Goal: Task Accomplishment & Management: Use online tool/utility

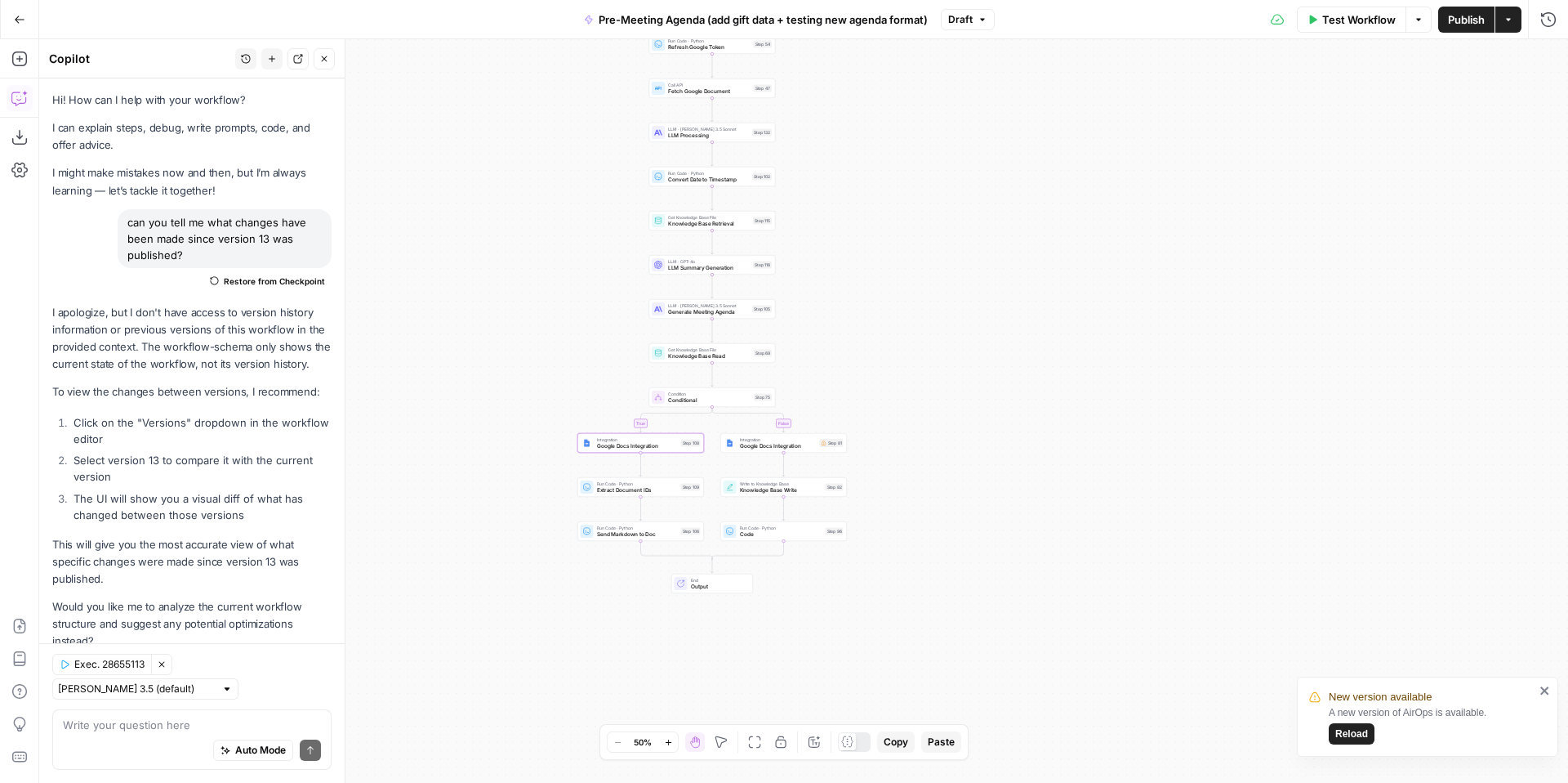
scroll to position [4, 0]
click at [10, 22] on button "Go Back" at bounding box center [20, 20] width 29 height 29
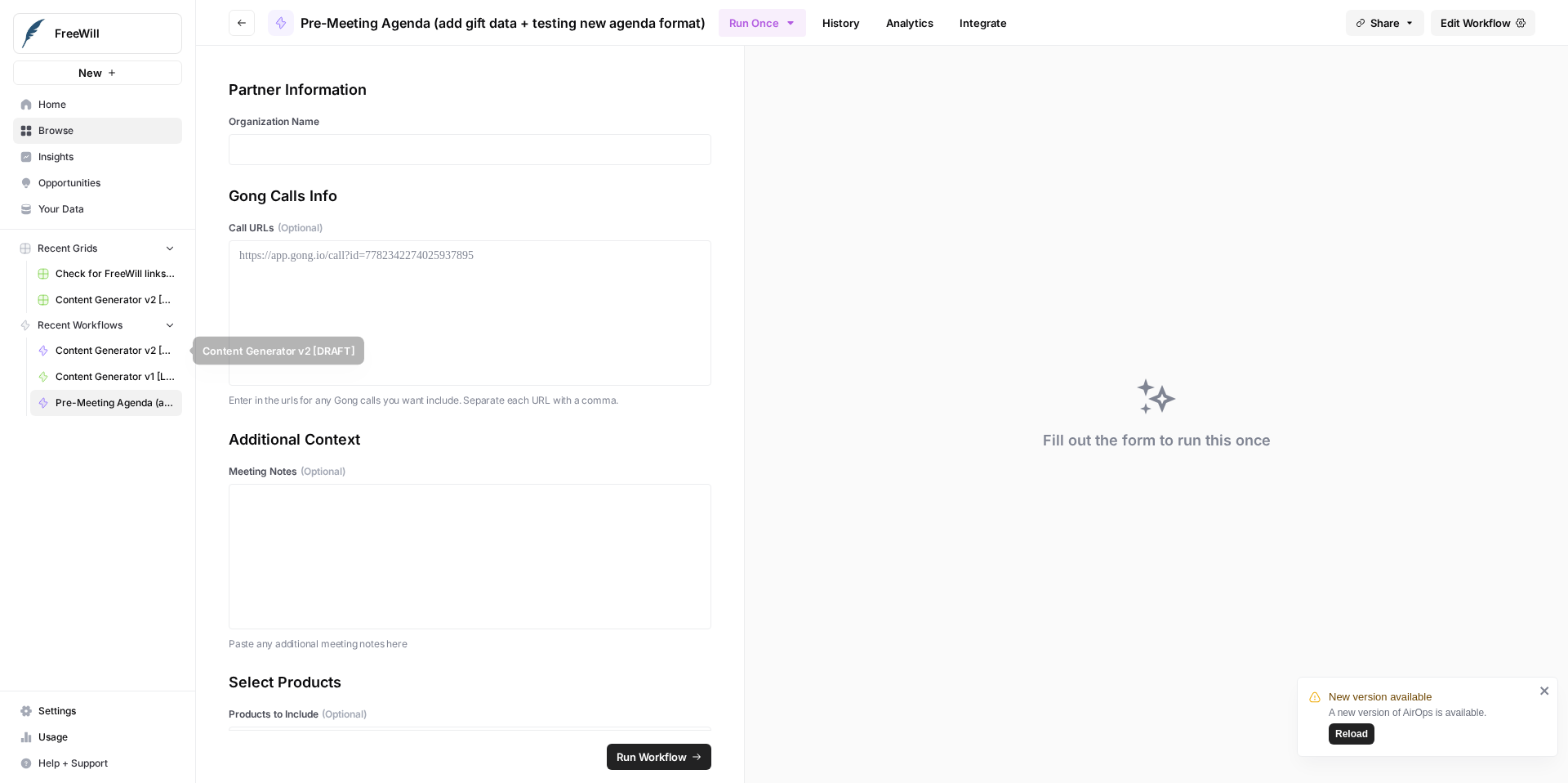
click at [100, 347] on span "Content Generator v2 [DRAFT]" at bounding box center [115, 350] width 119 height 15
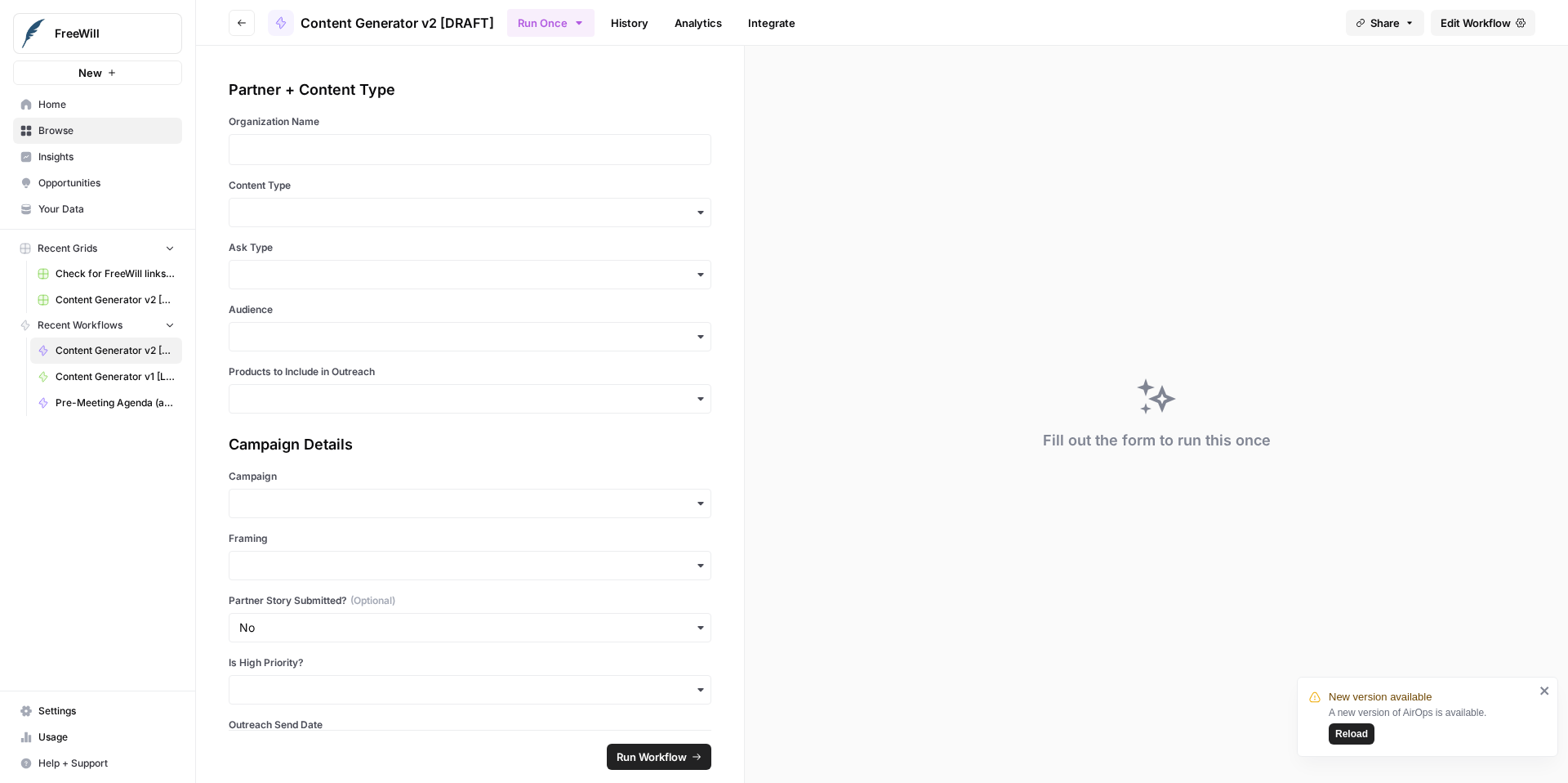
click at [82, 205] on span "Your Data" at bounding box center [106, 208] width 136 height 15
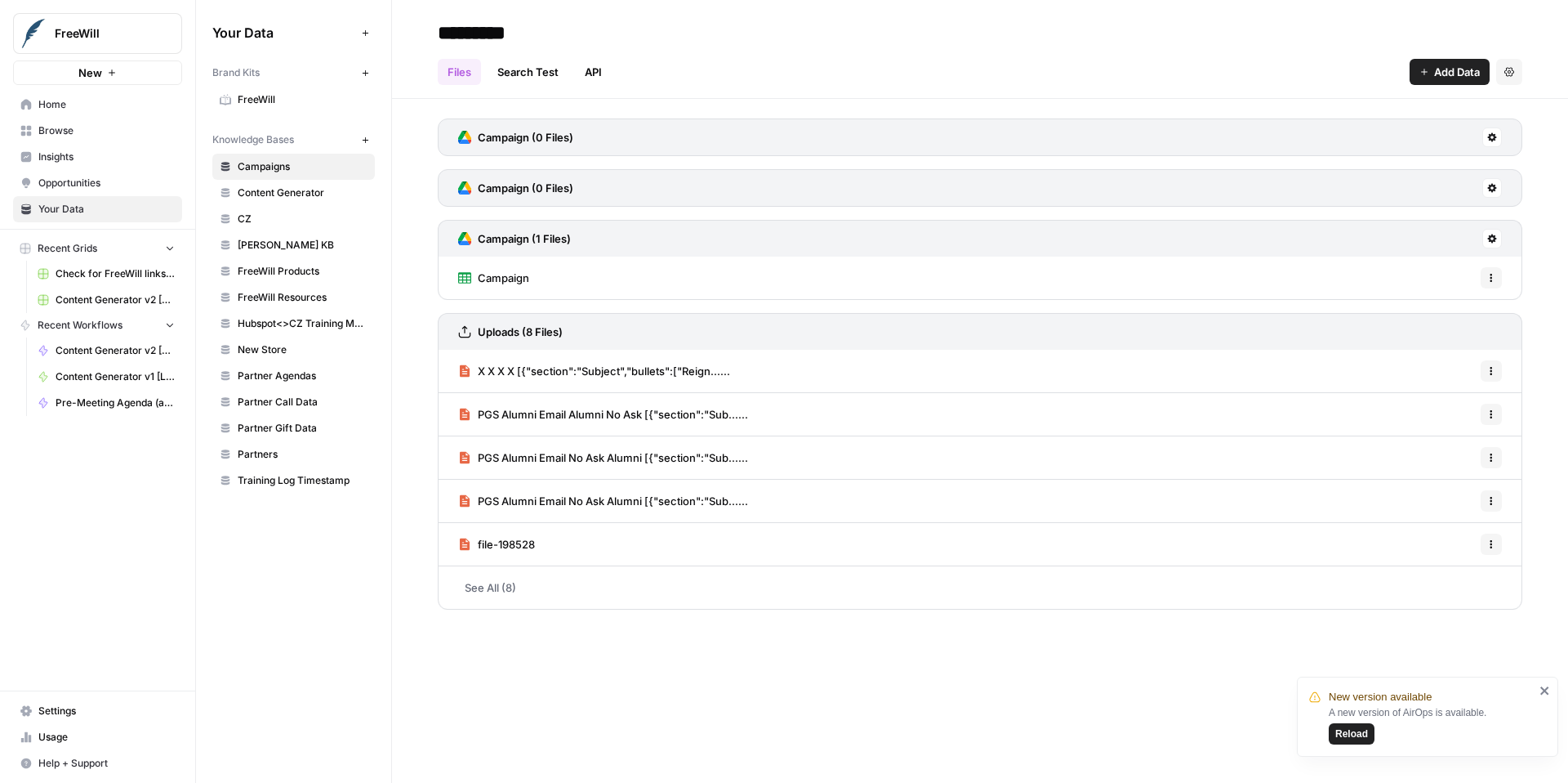
click at [320, 197] on span "Content Generator" at bounding box center [302, 193] width 130 height 15
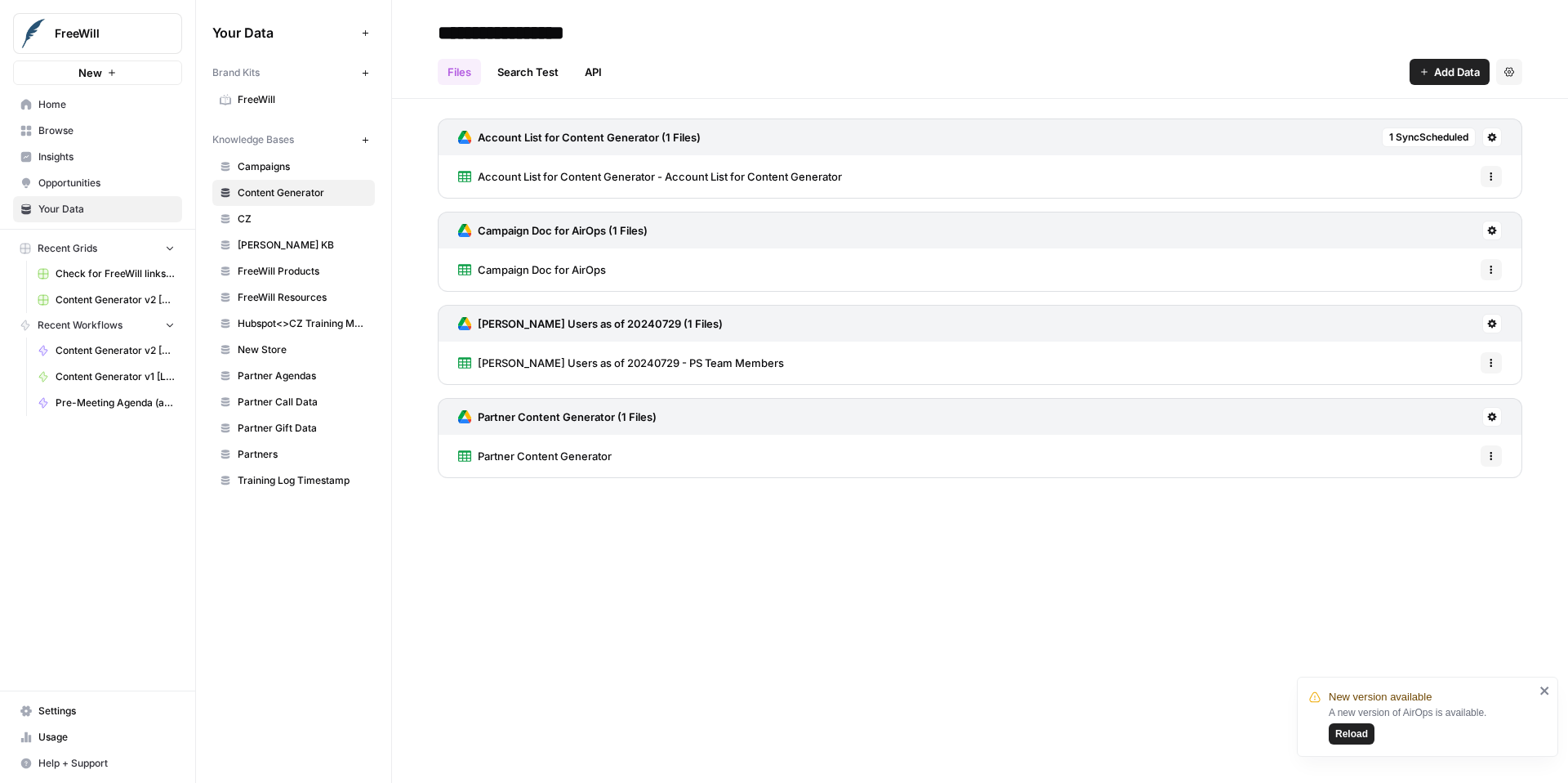
click at [1351, 736] on span "Reload" at bounding box center [1351, 733] width 32 height 15
click at [85, 111] on span "Home" at bounding box center [106, 104] width 136 height 15
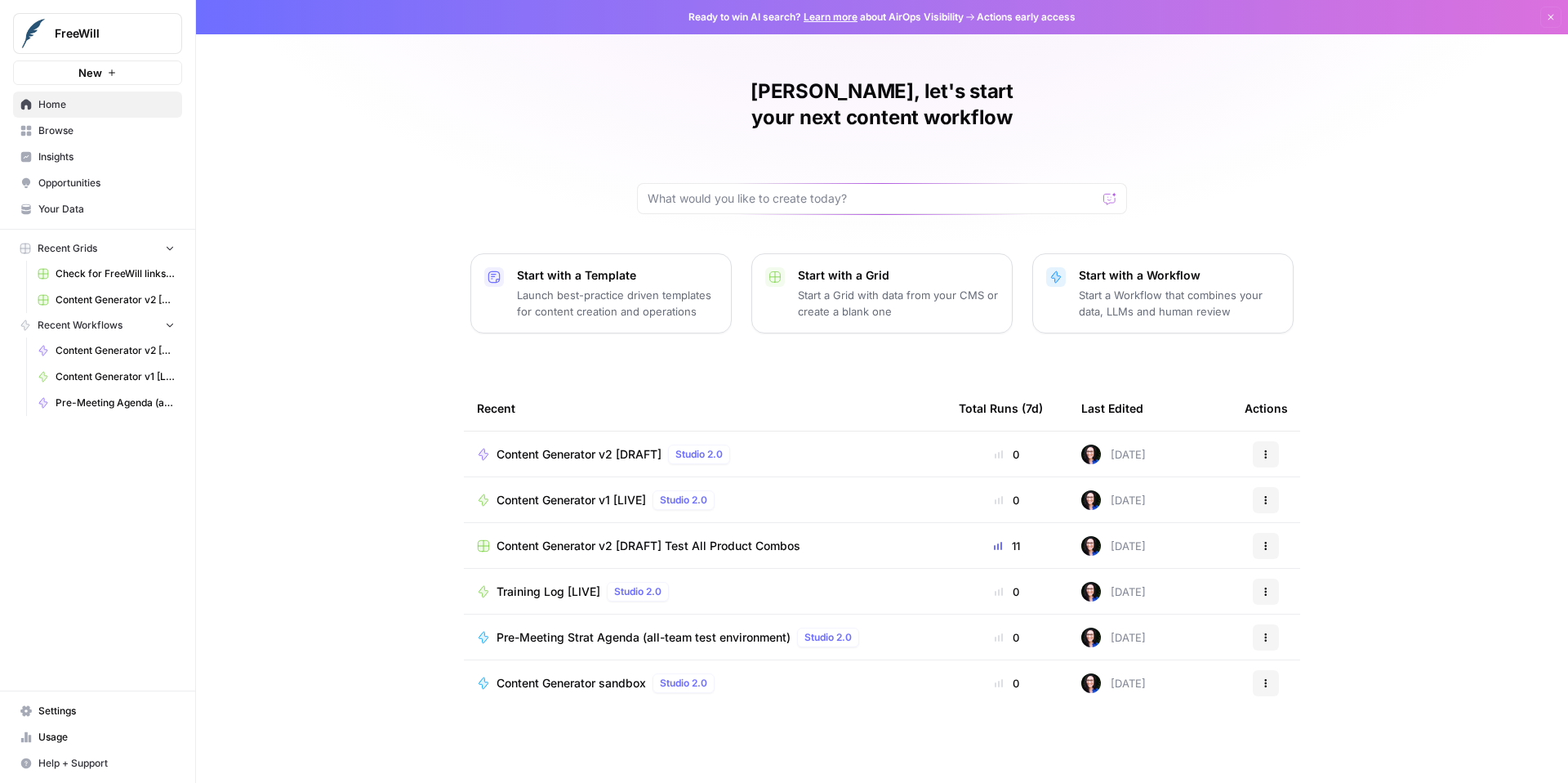
click at [553, 446] on span "Content Generator v2 [DRAFT]" at bounding box center [579, 454] width 165 height 17
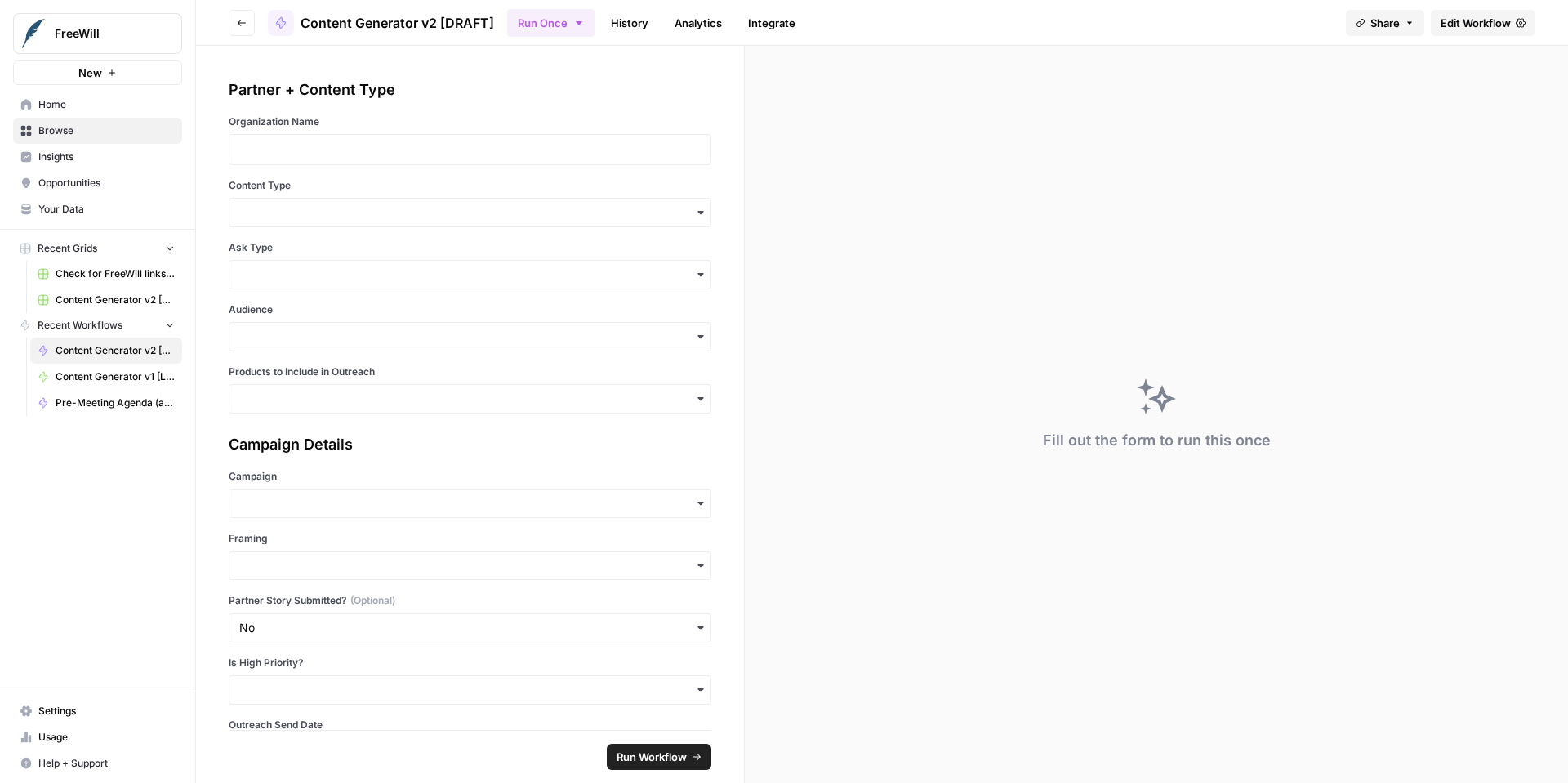
click at [1478, 21] on span "Edit Workflow" at bounding box center [1476, 23] width 71 height 17
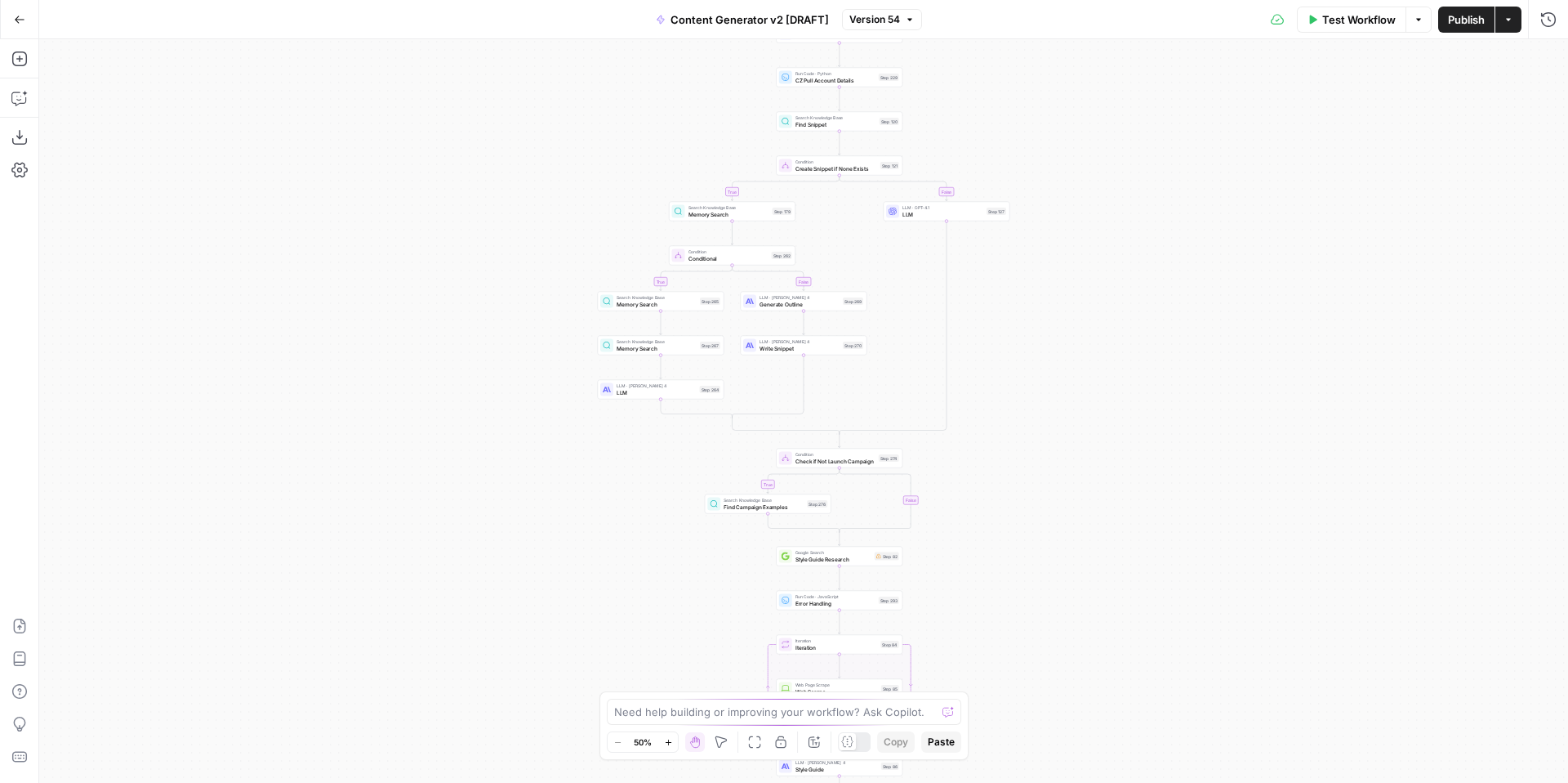
drag, startPoint x: 1104, startPoint y: 234, endPoint x: 1099, endPoint y: 497, distance: 263.0
click at [1100, 497] on div "true false true false true false true false true false true false Workflow Set …" at bounding box center [803, 411] width 1529 height 744
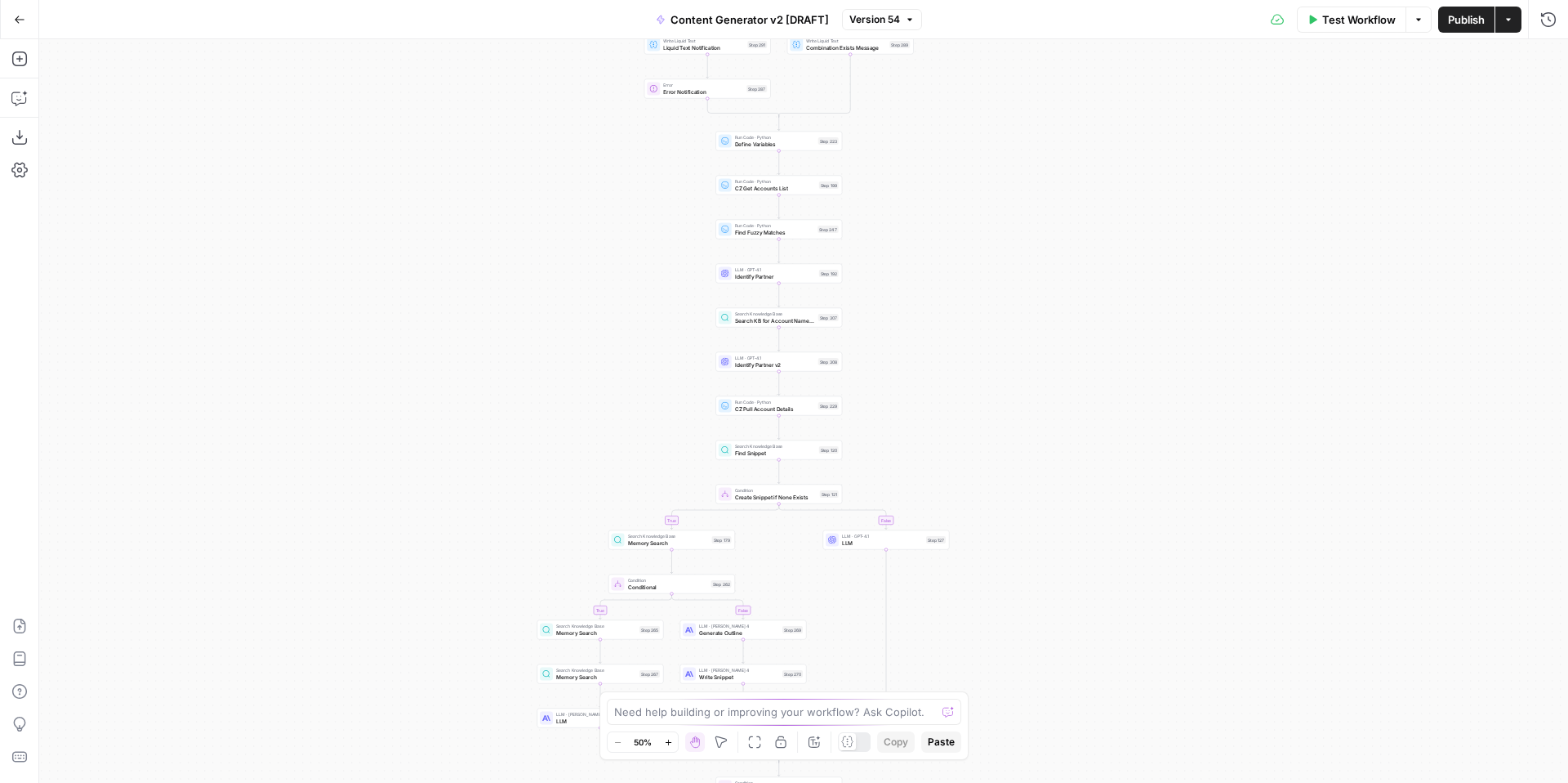
drag, startPoint x: 1081, startPoint y: 324, endPoint x: 1027, endPoint y: 509, distance: 192.7
click at [1027, 518] on div "true false true false true false true false true false true false Workflow Set …" at bounding box center [803, 411] width 1529 height 744
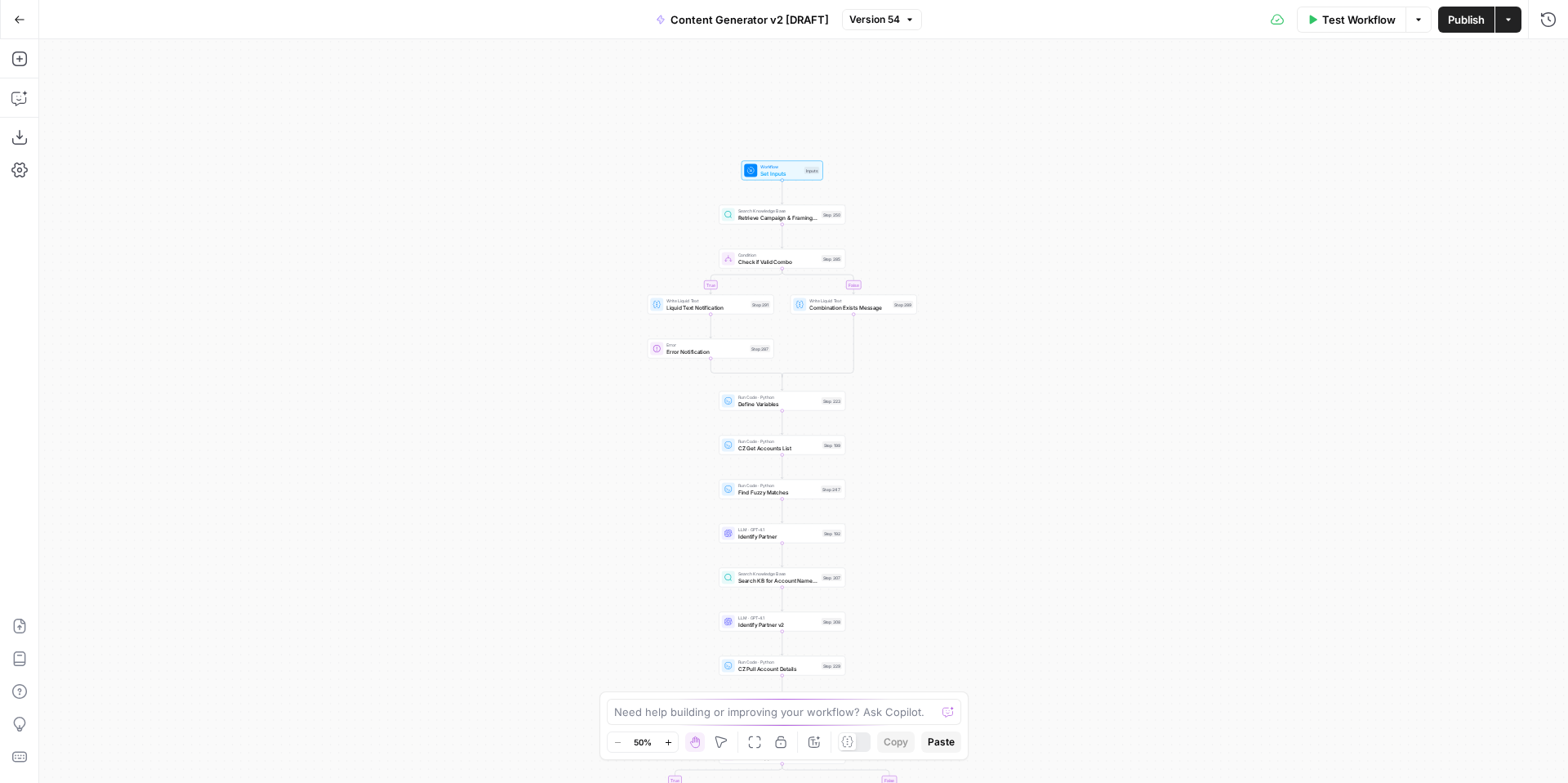
drag, startPoint x: 988, startPoint y: 442, endPoint x: 988, endPoint y: 551, distance: 109.0
click at [988, 551] on div "true false true false true false true false true false true false Workflow Set …" at bounding box center [803, 411] width 1529 height 744
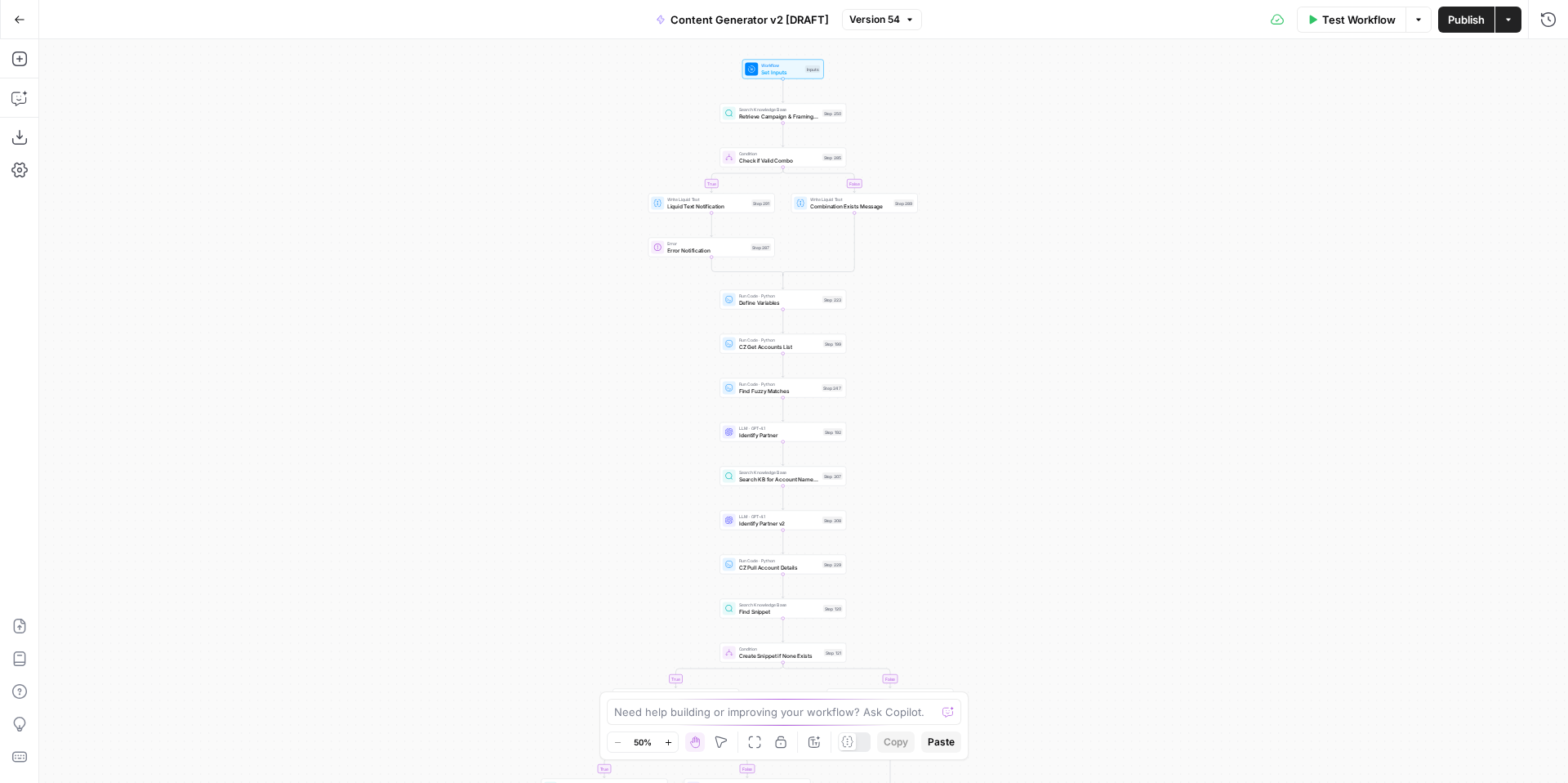
drag, startPoint x: 985, startPoint y: 551, endPoint x: 987, endPoint y: 424, distance: 127.0
click at [987, 427] on div "true false true false true false true false true false true false Workflow Set …" at bounding box center [803, 411] width 1529 height 744
click at [670, 741] on icon "button" at bounding box center [668, 742] width 9 height 9
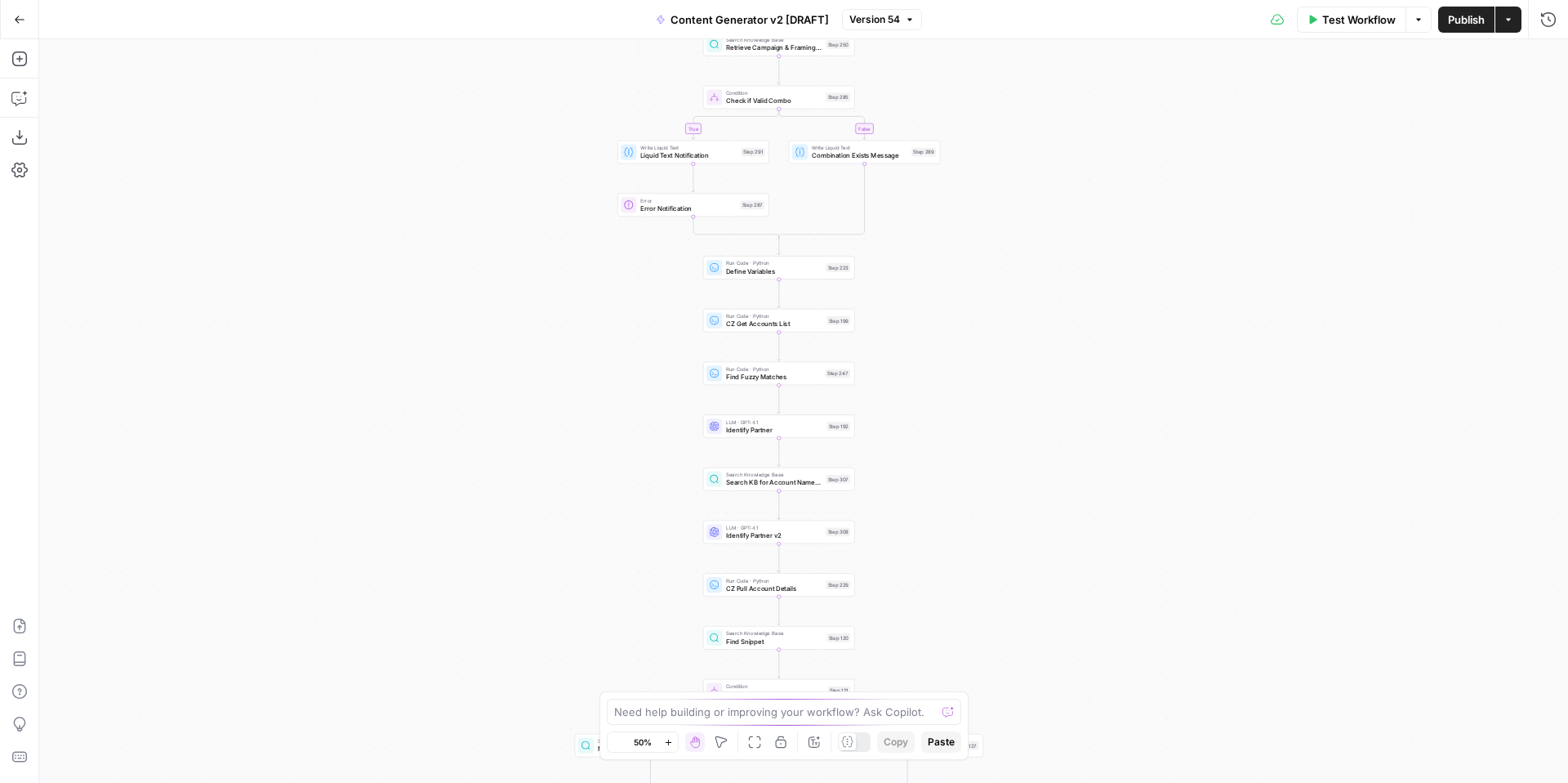
click at [670, 741] on icon "button" at bounding box center [668, 742] width 9 height 9
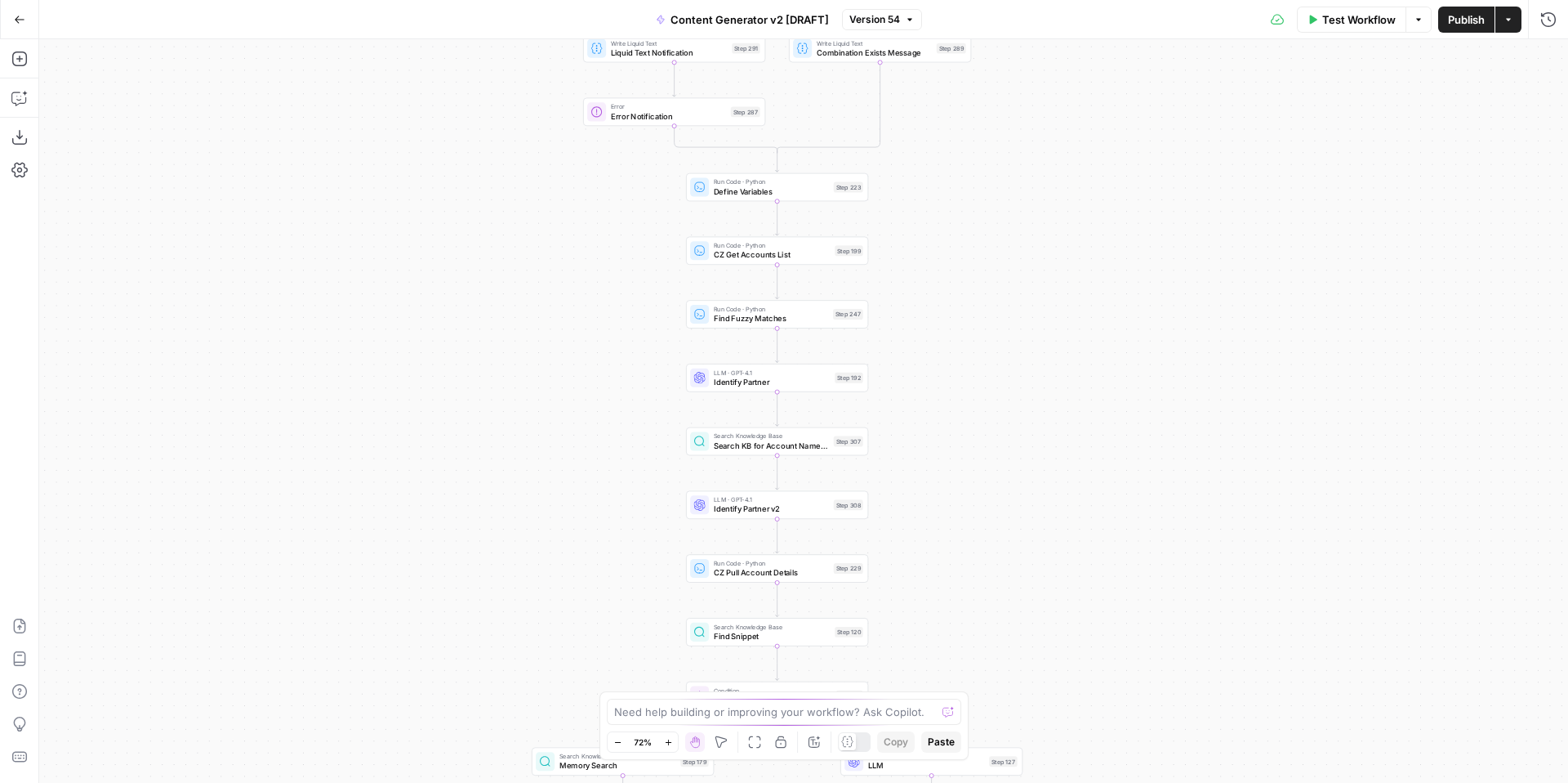
drag, startPoint x: 1126, startPoint y: 440, endPoint x: 1129, endPoint y: 388, distance: 52.1
click at [1129, 388] on div "true false true false true false true false true false true false Workflow Set …" at bounding box center [803, 411] width 1529 height 744
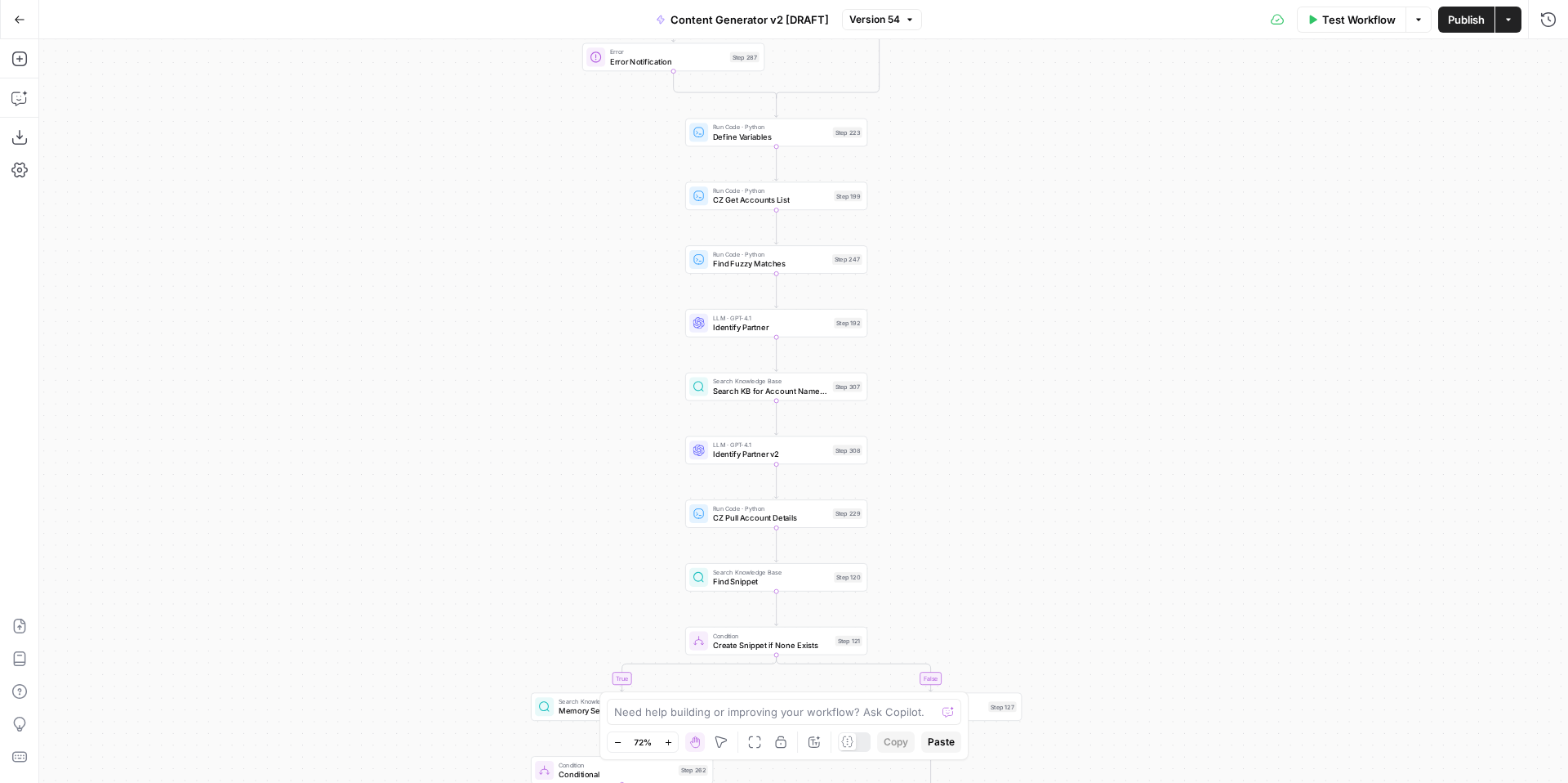
drag, startPoint x: 1114, startPoint y: 452, endPoint x: 1114, endPoint y: 413, distance: 39.0
click at [1114, 413] on div "true false true false true false true false true false true false Workflow Set …" at bounding box center [803, 411] width 1529 height 744
click at [22, 25] on button "Go Back" at bounding box center [20, 20] width 29 height 29
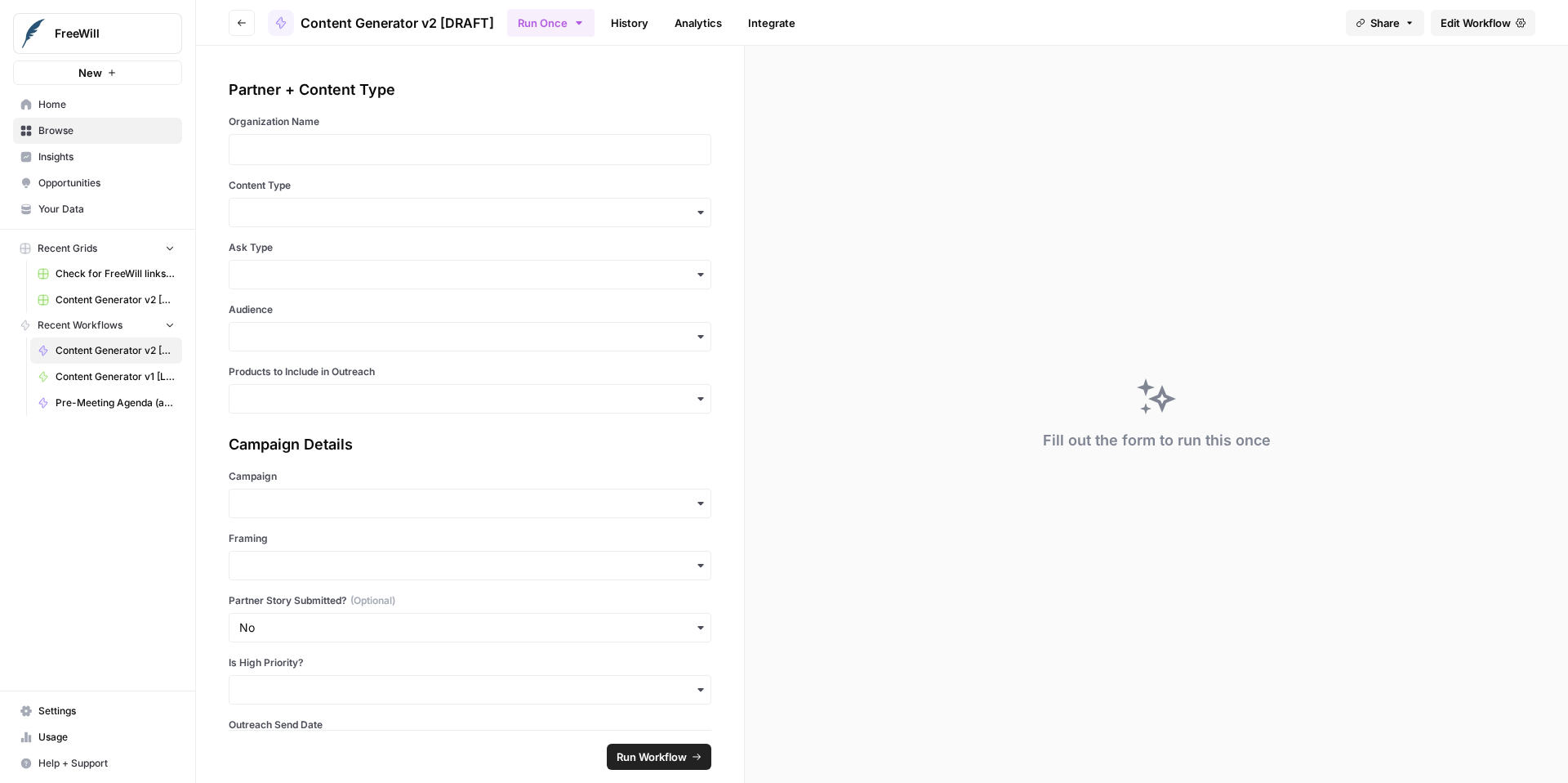
click at [94, 302] on span "Content Generator v2 [DRAFT] Test All Product Combos" at bounding box center [115, 300] width 119 height 15
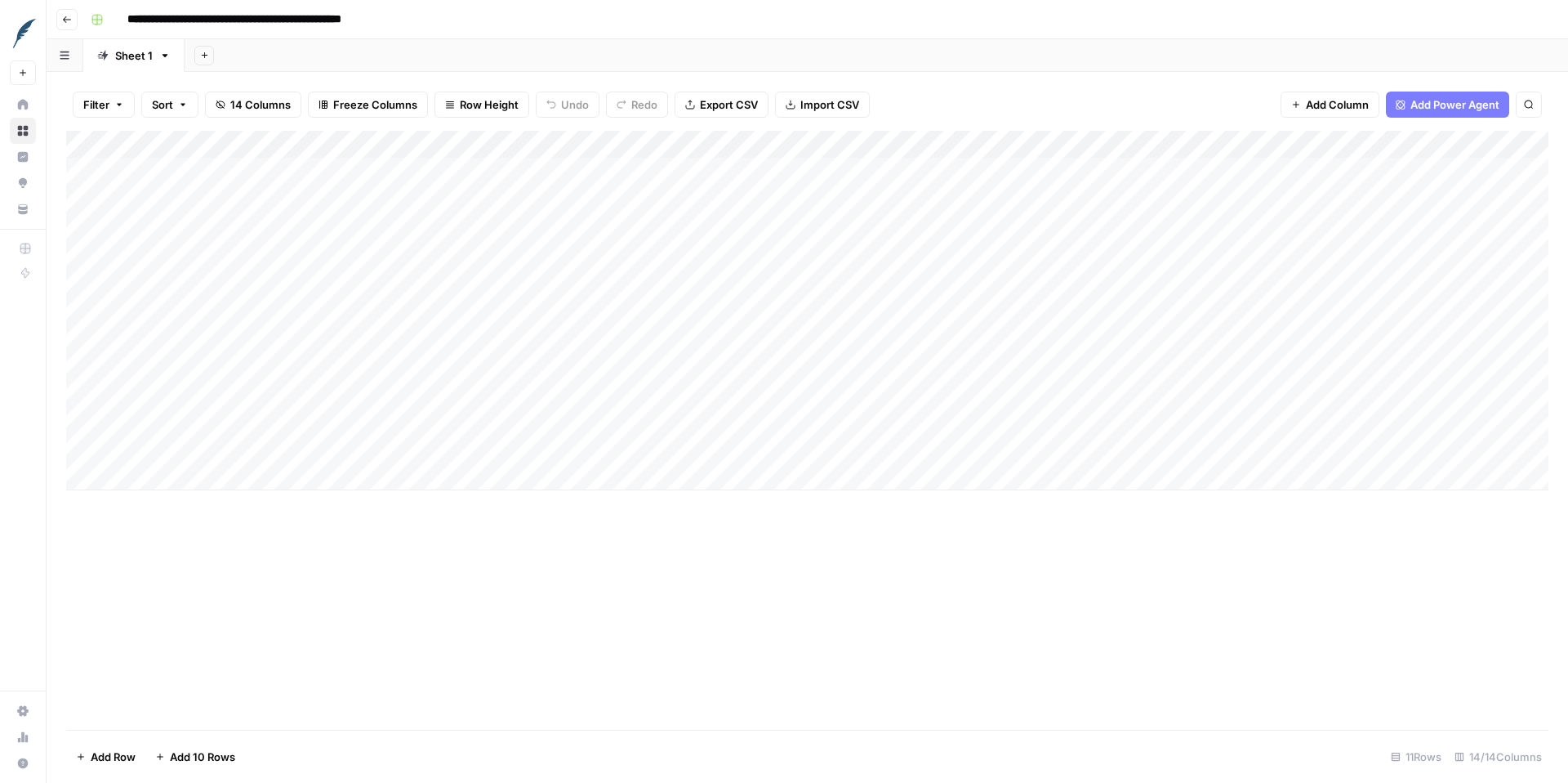
click at [329, 22] on input "**********" at bounding box center [281, 20] width 323 height 27
drag, startPoint x: 329, startPoint y: 22, endPoint x: 449, endPoint y: 22, distance: 120.0
click at [449, 22] on div "**********" at bounding box center [818, 20] width 1468 height 27
type input "**********"
click at [190, 168] on div "Add Column" at bounding box center [807, 310] width 1483 height 360
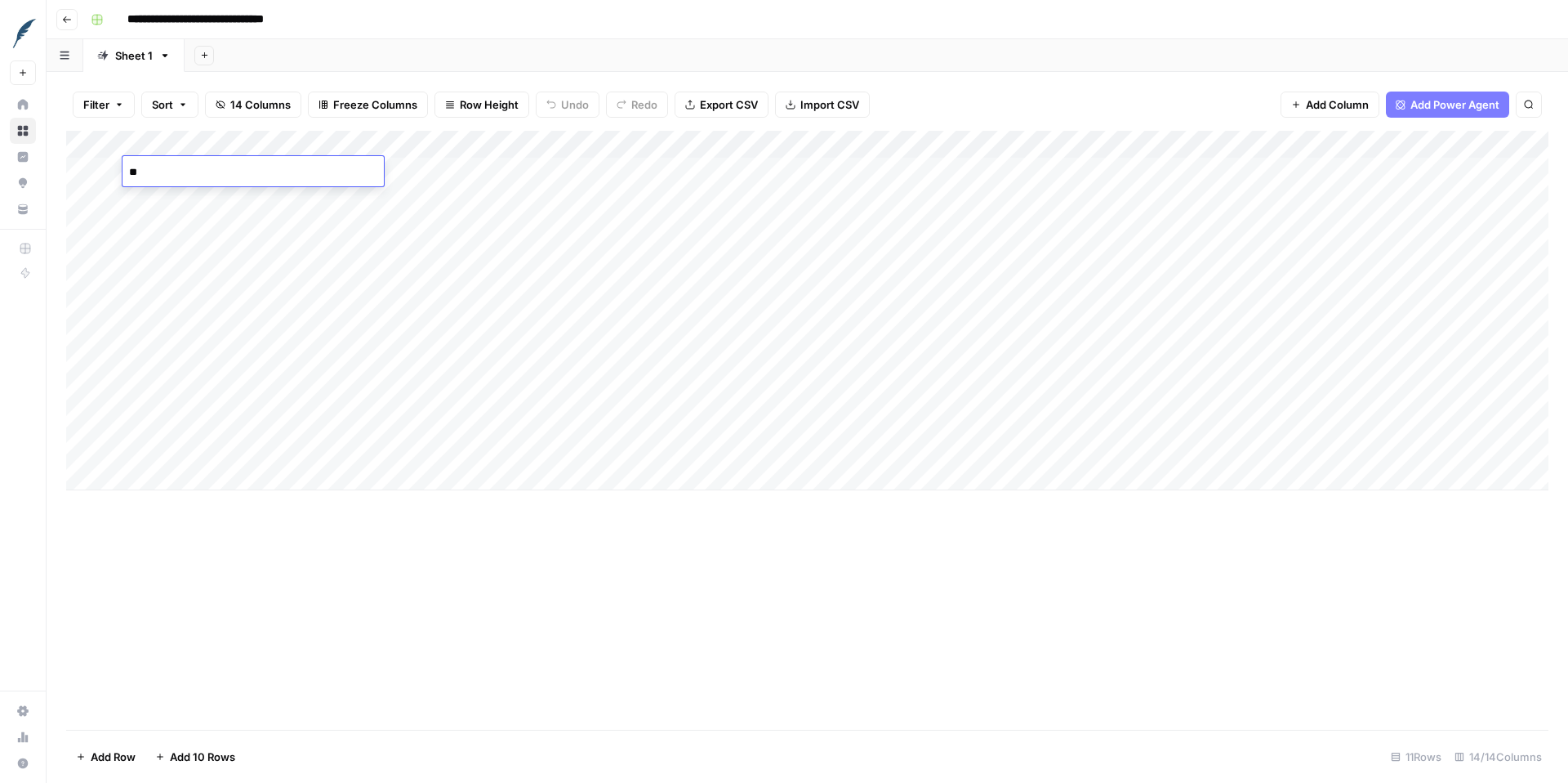
type textarea "*"
type textarea "**********"
click at [267, 204] on div "Add Column" at bounding box center [807, 310] width 1483 height 360
type textarea "**********"
click at [245, 231] on div "Add Column" at bounding box center [807, 310] width 1483 height 360
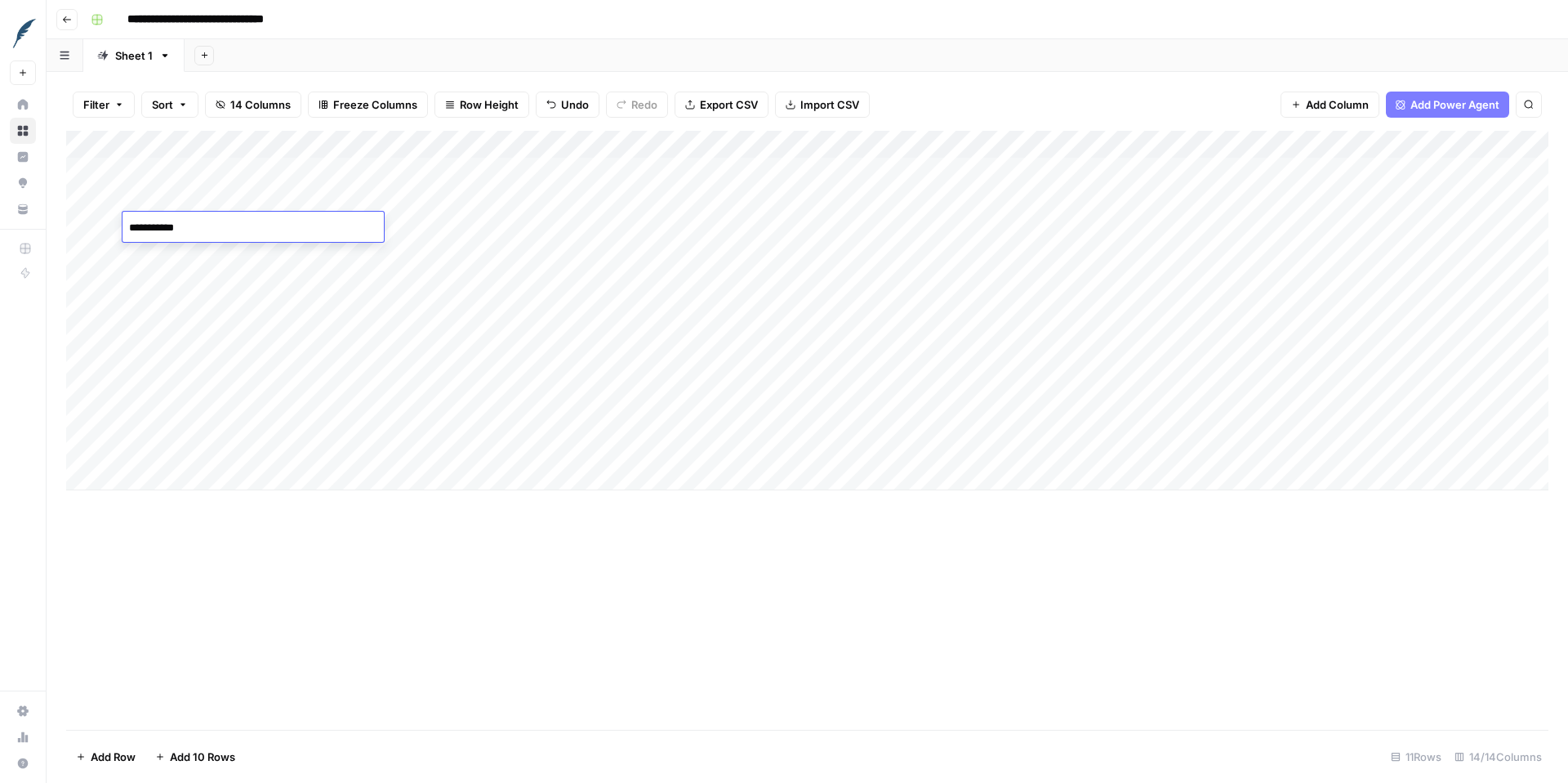
type textarea "**********"
click at [159, 251] on div "Add Column" at bounding box center [807, 310] width 1483 height 360
type textarea "**********"
type textarea "*"
click at [294, 325] on div "Add Column" at bounding box center [807, 310] width 1483 height 360
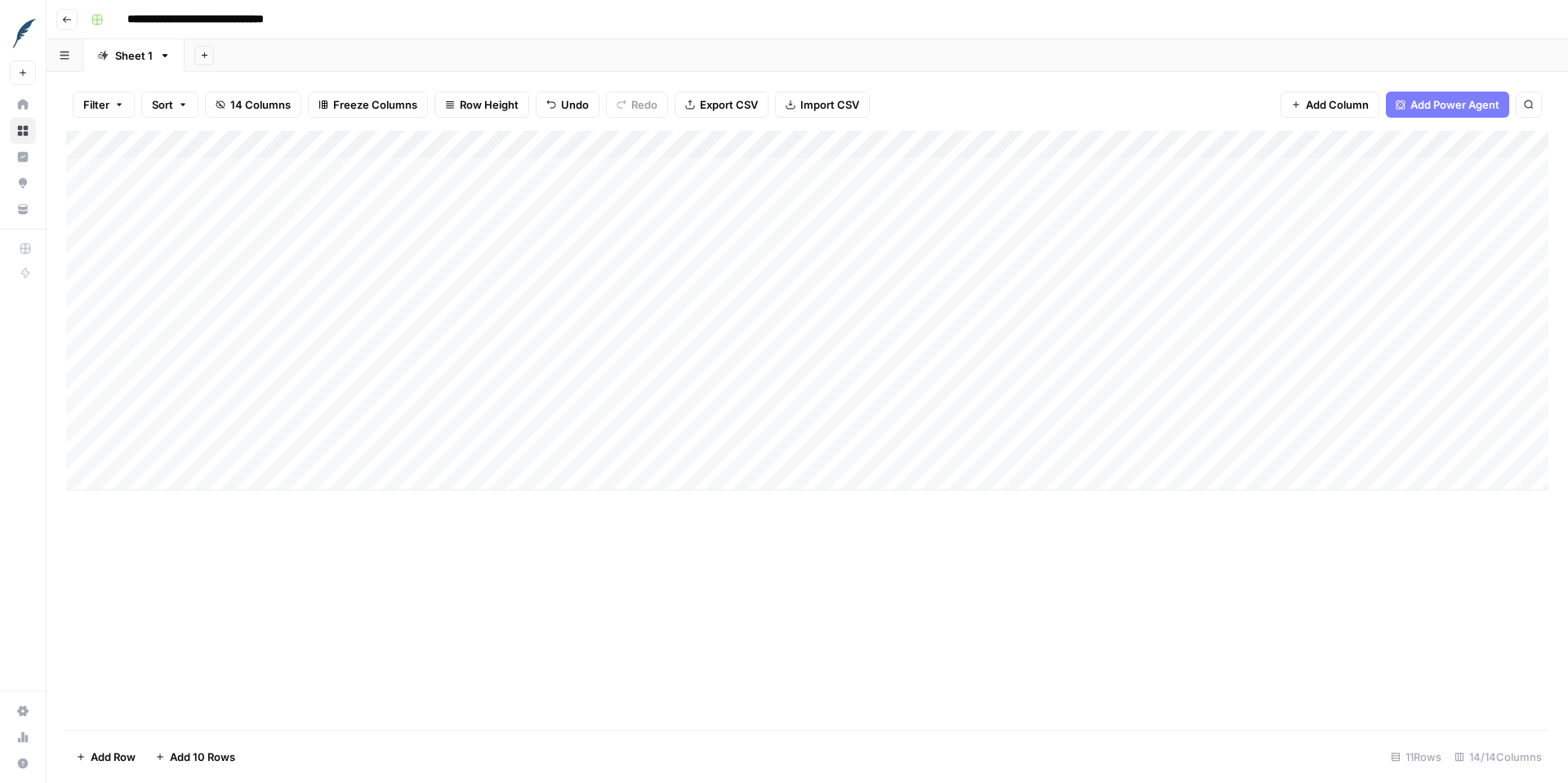
click at [289, 277] on div "Add Column" at bounding box center [807, 310] width 1483 height 360
type textarea "**********"
click at [271, 307] on div "Add Column" at bounding box center [807, 310] width 1483 height 360
type textarea "**********"
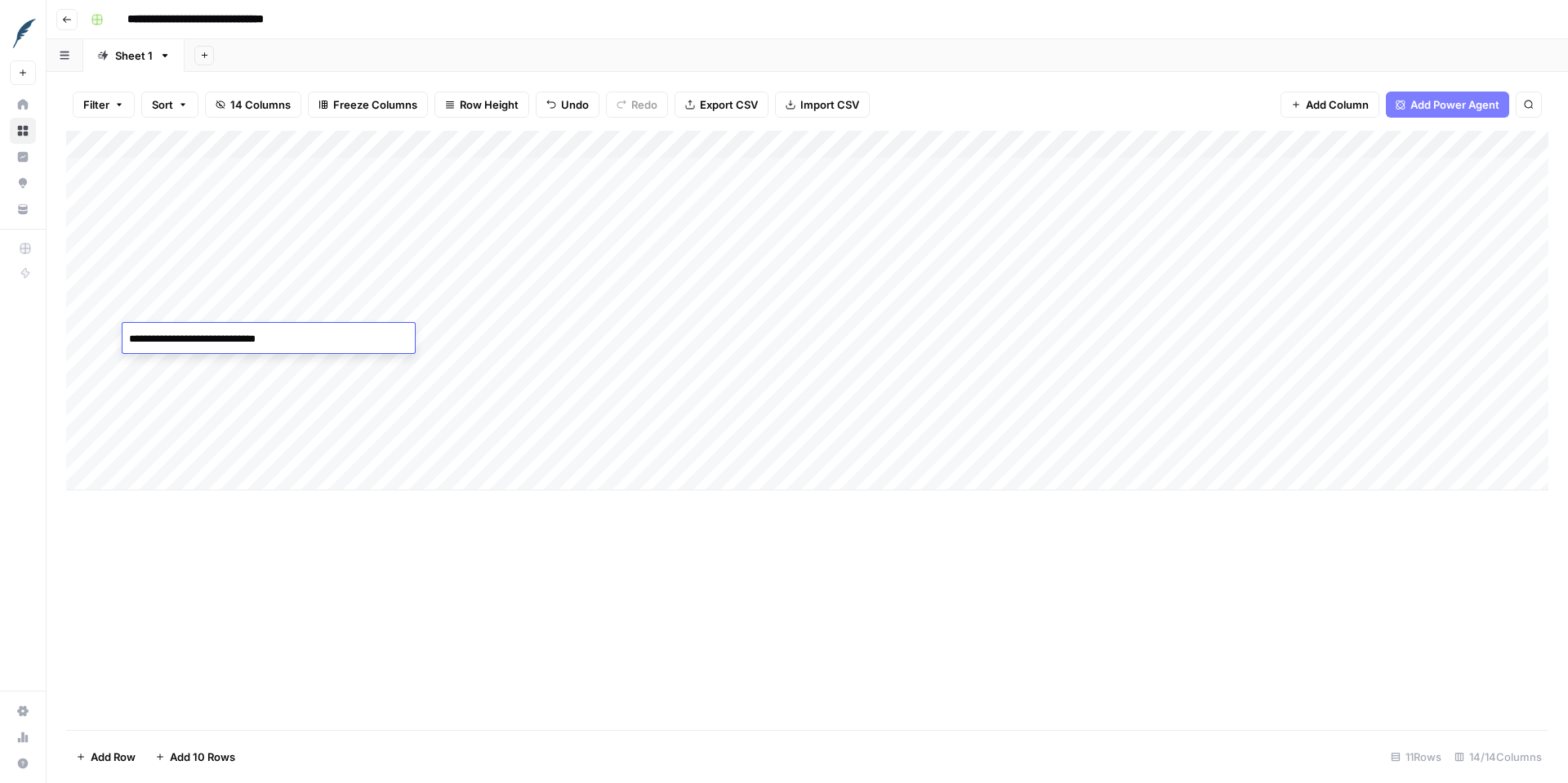
type textarea "**********"
type textarea "*"
click at [272, 464] on div "Add Column" at bounding box center [807, 310] width 1483 height 360
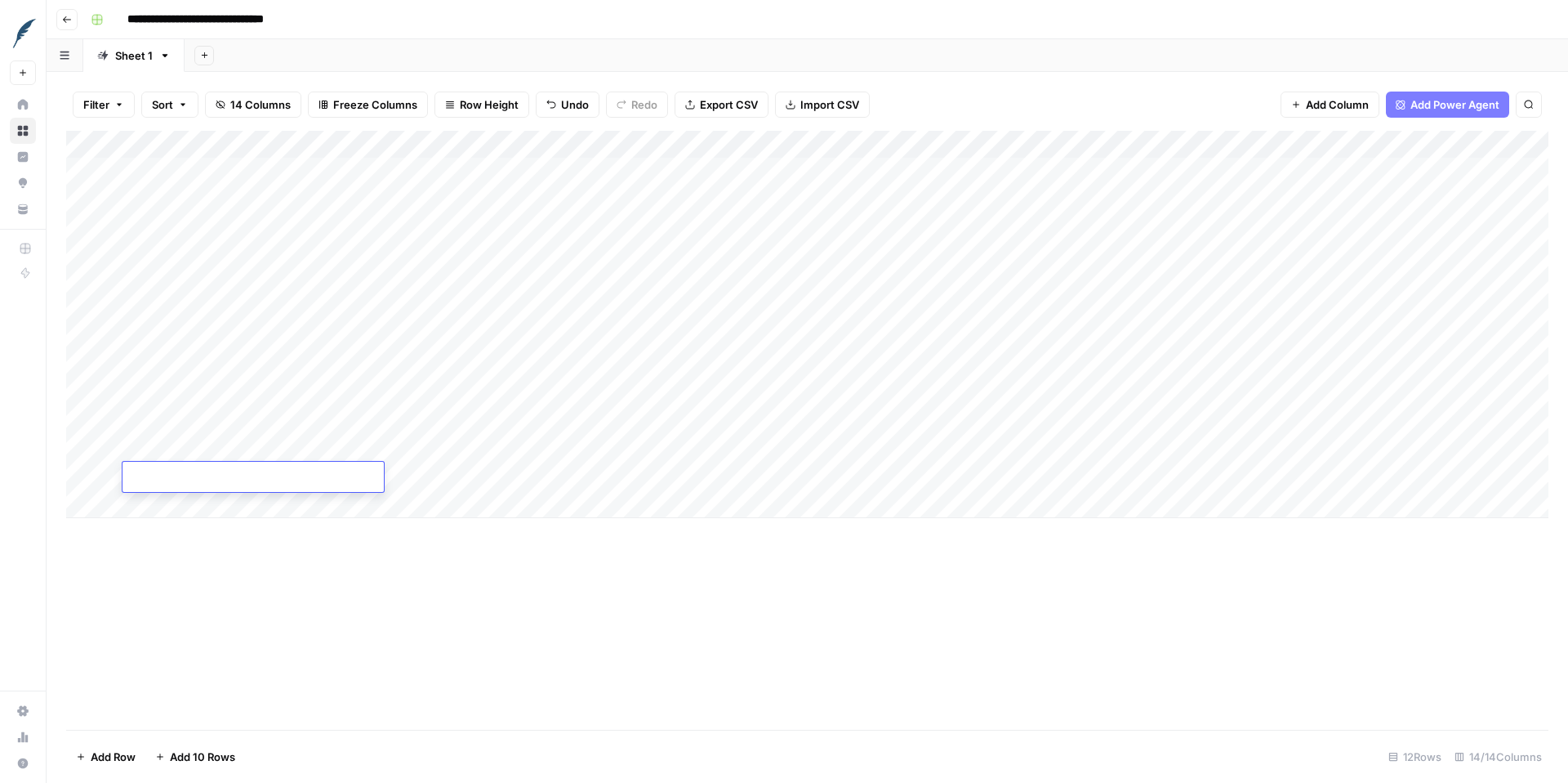
click at [275, 414] on div "Add Column" at bounding box center [807, 324] width 1483 height 387
type textarea "**********"
click at [173, 504] on div "Add Column" at bounding box center [807, 324] width 1483 height 387
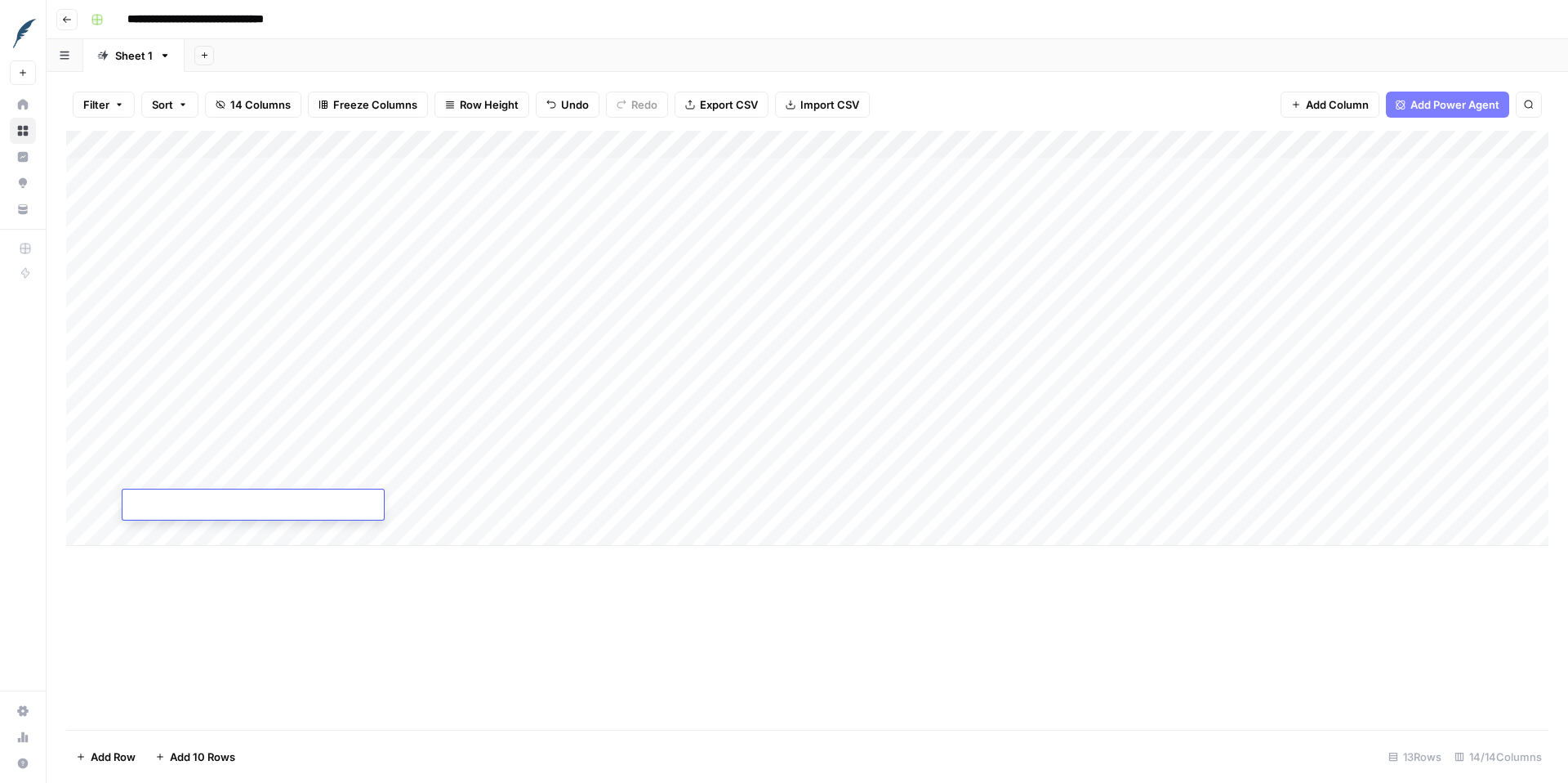
click at [176, 496] on textarea at bounding box center [253, 505] width 261 height 23
type textarea "**********"
click at [235, 650] on div "Add Column" at bounding box center [807, 430] width 1483 height 599
click at [459, 445] on div "Add Column" at bounding box center [807, 338] width 1483 height 416
drag, startPoint x: 503, startPoint y: 458, endPoint x: 503, endPoint y: 500, distance: 42.0
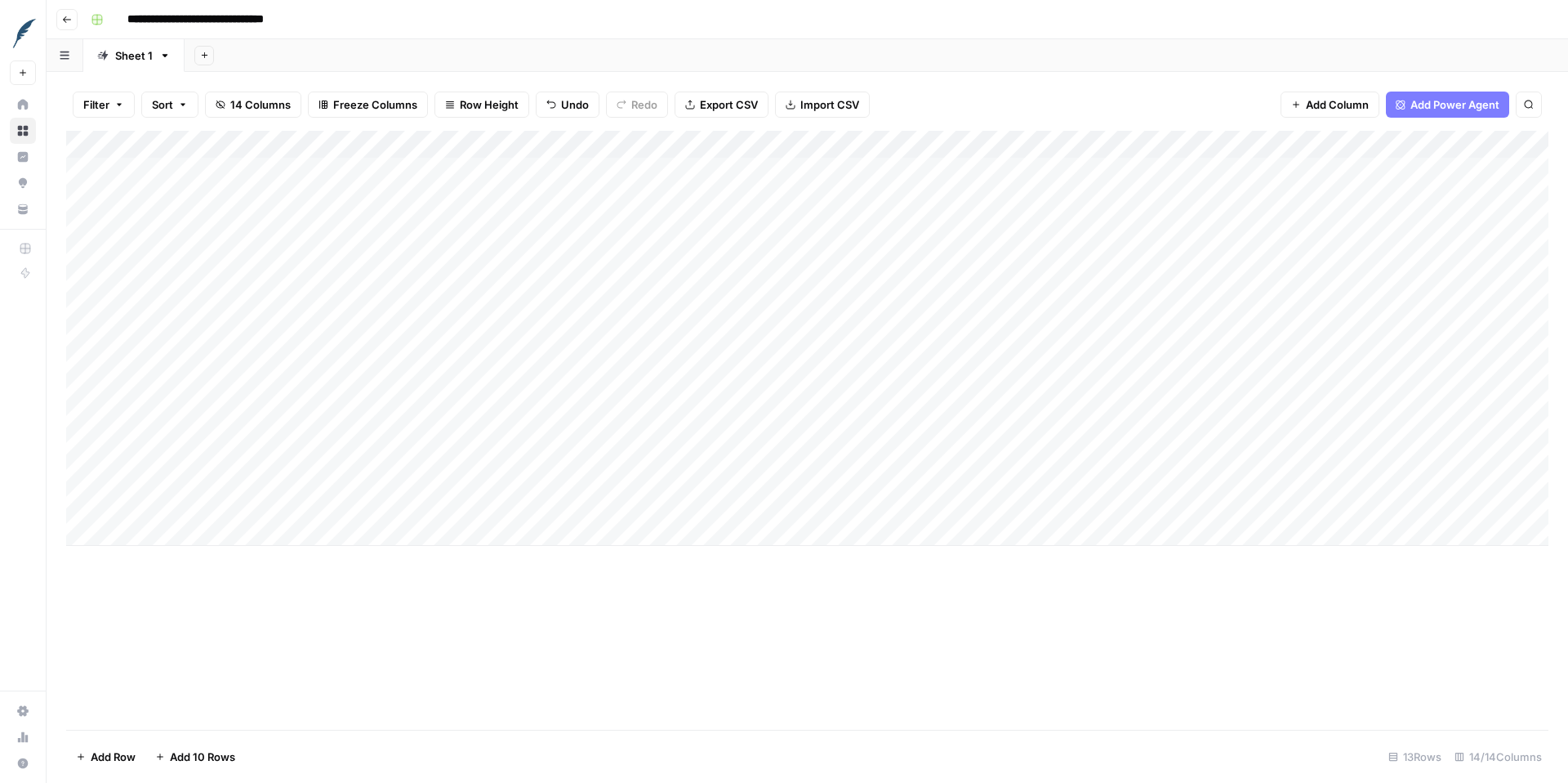
click at [503, 500] on div "Add Column" at bounding box center [807, 338] width 1483 height 416
click at [619, 447] on div "Add Column" at bounding box center [807, 338] width 1483 height 416
drag, startPoint x: 652, startPoint y: 458, endPoint x: 650, endPoint y: 504, distance: 46.0
click at [650, 504] on div "Add Column" at bounding box center [807, 338] width 1483 height 416
click at [742, 446] on div "Add Column" at bounding box center [807, 338] width 1483 height 416
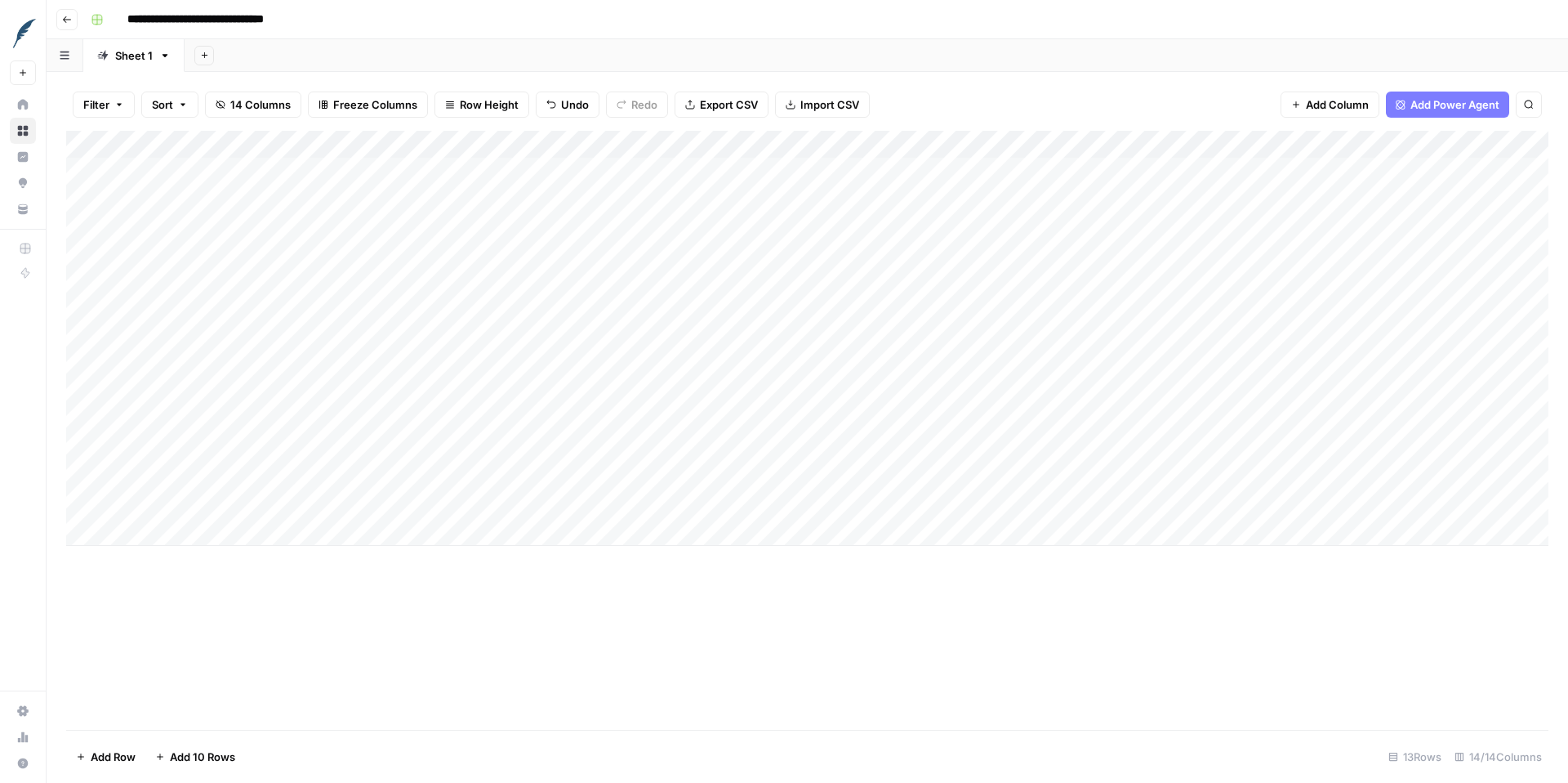
drag, startPoint x: 797, startPoint y: 461, endPoint x: 794, endPoint y: 507, distance: 46.1
click at [795, 508] on div "Add Column" at bounding box center [807, 338] width 1483 height 416
click at [847, 474] on div "Add Column" at bounding box center [807, 338] width 1483 height 416
click at [607, 255] on div "Add Column" at bounding box center [807, 338] width 1483 height 416
drag, startPoint x: 653, startPoint y: 266, endPoint x: 646, endPoint y: 504, distance: 238.1
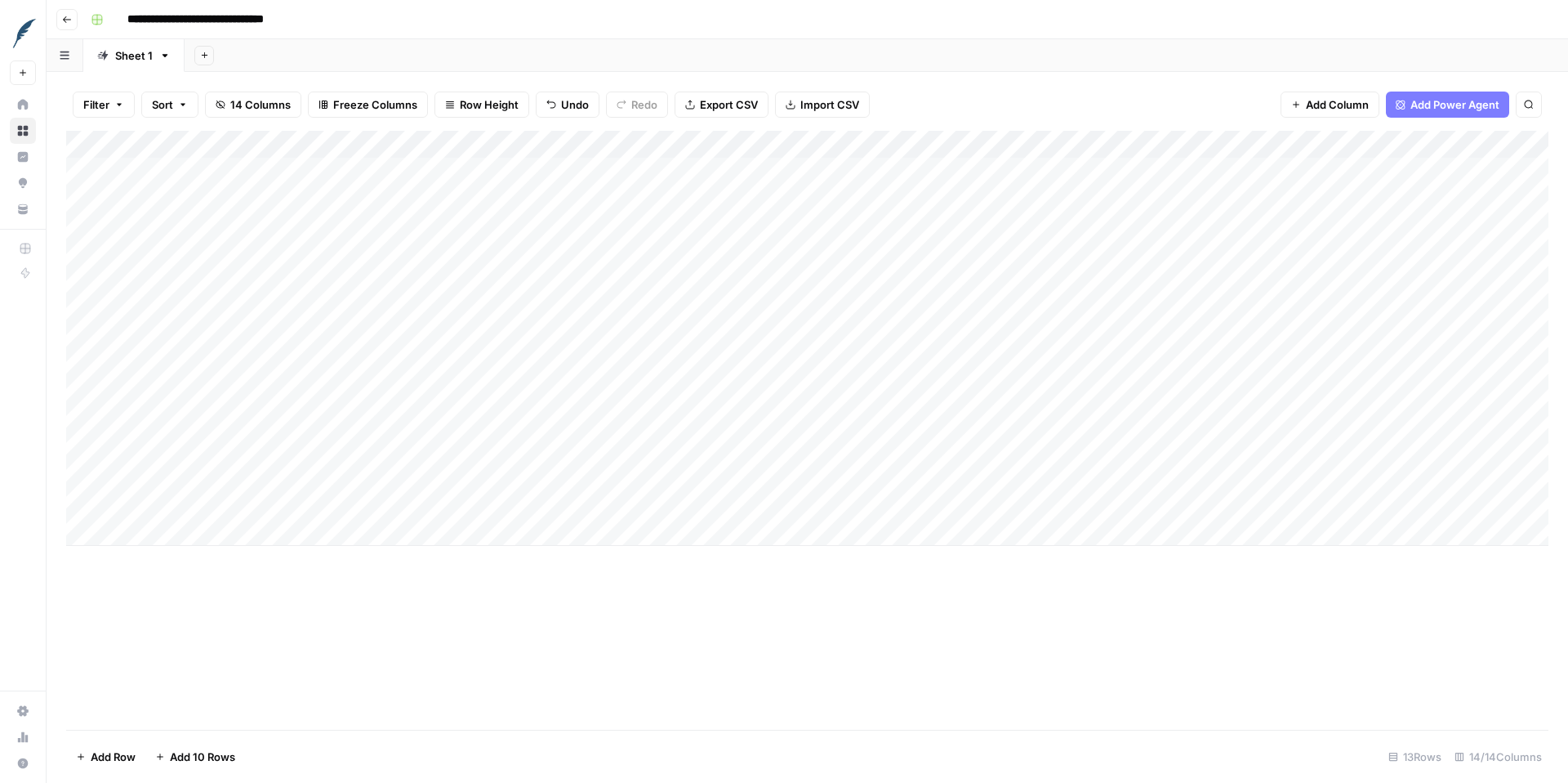
click at [646, 504] on div "Add Column" at bounding box center [807, 338] width 1483 height 416
click at [943, 169] on div "Add Column" at bounding box center [807, 338] width 1483 height 416
drag, startPoint x: 946, startPoint y: 185, endPoint x: 925, endPoint y: 503, distance: 318.7
click at [925, 503] on div "Add Column" at bounding box center [807, 338] width 1483 height 416
click at [1054, 257] on div "Add Column" at bounding box center [807, 338] width 1483 height 416
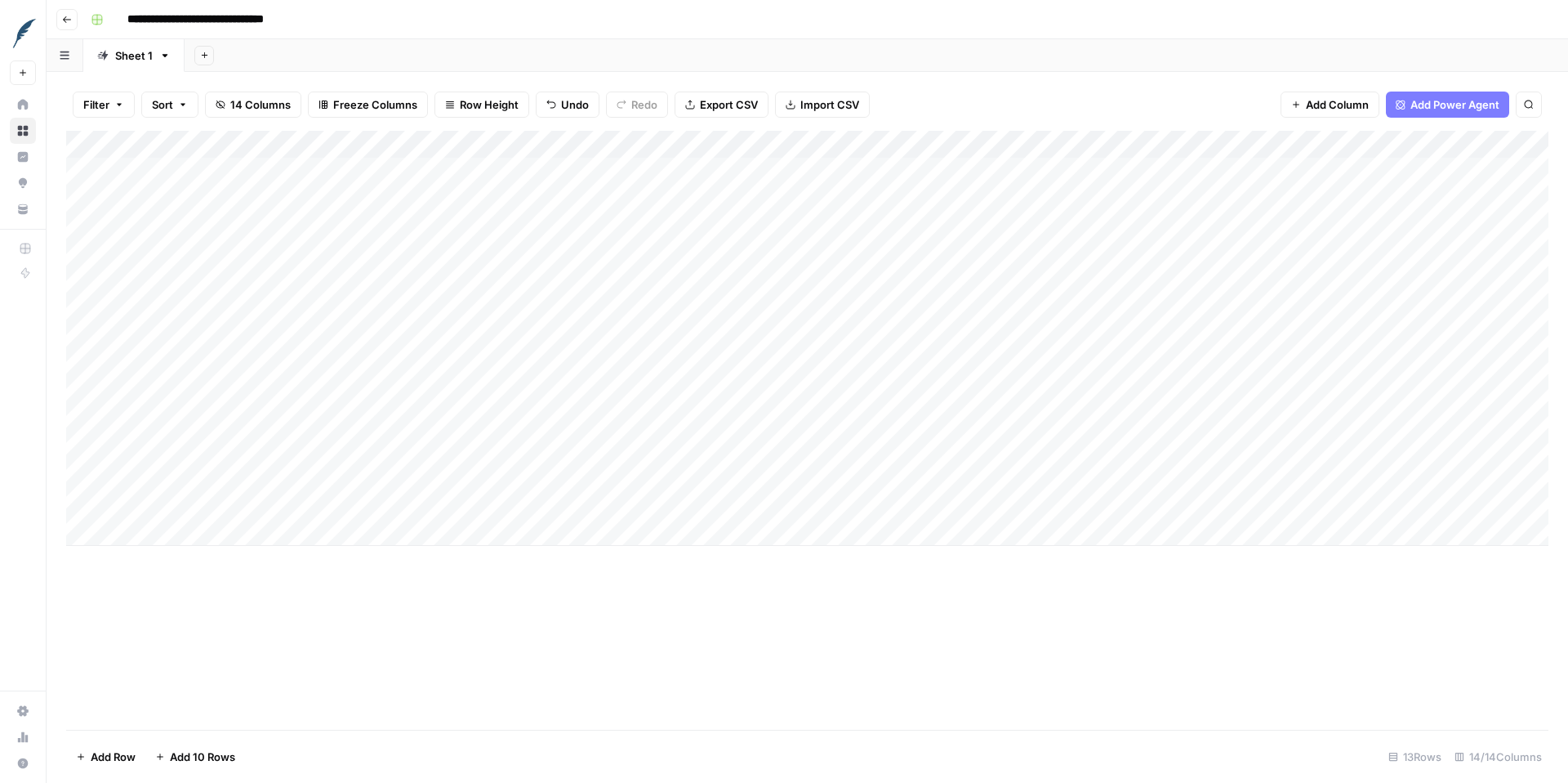
drag, startPoint x: 1095, startPoint y: 264, endPoint x: 1079, endPoint y: 510, distance: 246.5
click at [1079, 510] on div "Add Column" at bounding box center [807, 338] width 1483 height 416
click at [1225, 253] on div "Add Column" at bounding box center [807, 338] width 1483 height 416
drag, startPoint x: 1240, startPoint y: 265, endPoint x: 1223, endPoint y: 516, distance: 251.6
click at [1223, 516] on div "Add Column" at bounding box center [807, 338] width 1483 height 416
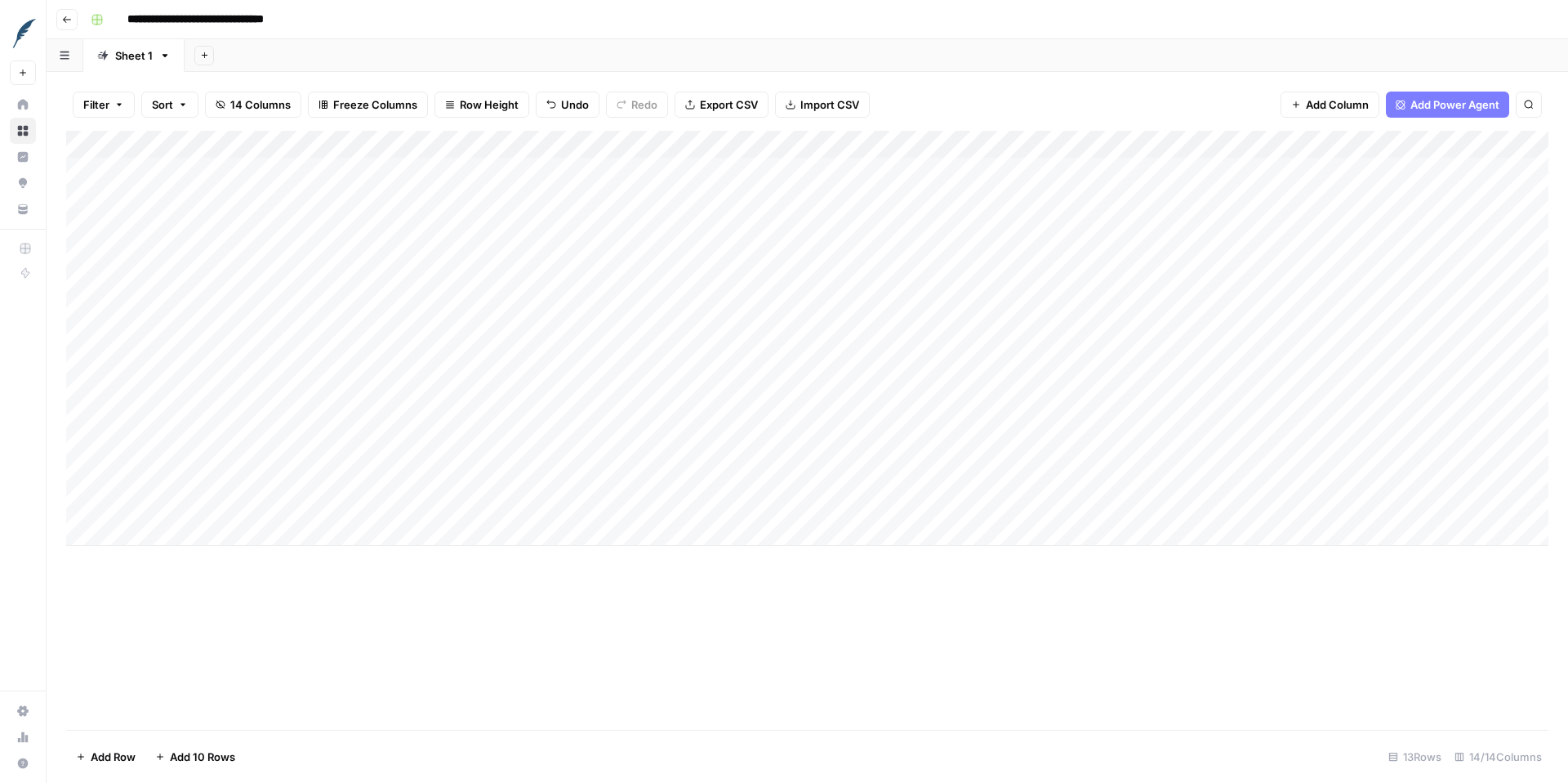
click at [1043, 526] on div "Add Column" at bounding box center [807, 338] width 1483 height 416
click at [1247, 604] on div "Add Column" at bounding box center [807, 430] width 1483 height 599
click at [1160, 454] on div "Add Column" at bounding box center [807, 352] width 1483 height 443
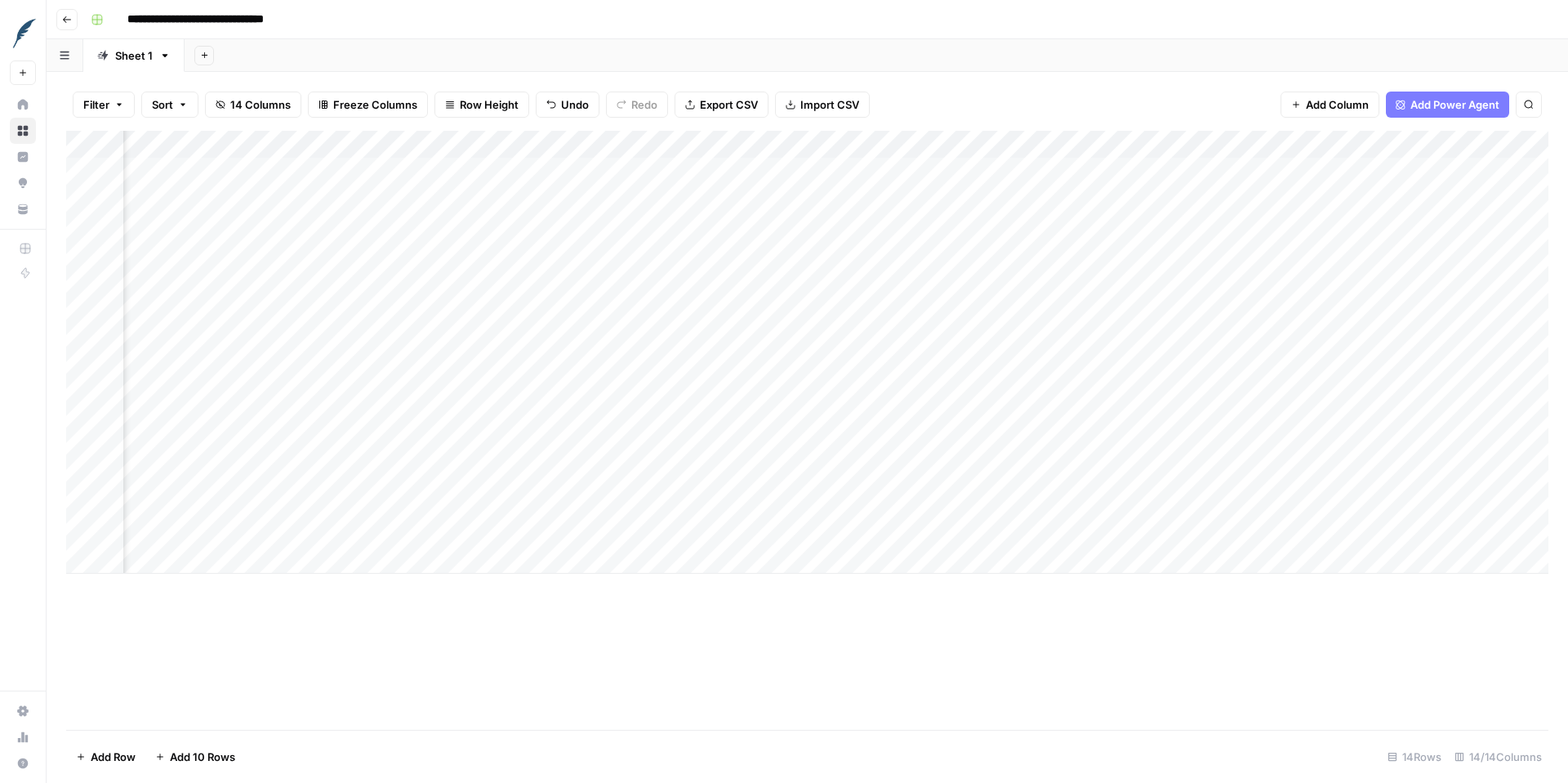
drag, startPoint x: 1208, startPoint y: 460, endPoint x: 1202, endPoint y: 513, distance: 53.3
click at [1202, 513] on div "Add Column" at bounding box center [807, 352] width 1483 height 443
click at [1271, 445] on div "Add Column" at bounding box center [807, 352] width 1483 height 443
click at [1349, 460] on div "Add Column" at bounding box center [807, 352] width 1483 height 443
click at [1320, 402] on div "Add Column" at bounding box center [807, 352] width 1483 height 443
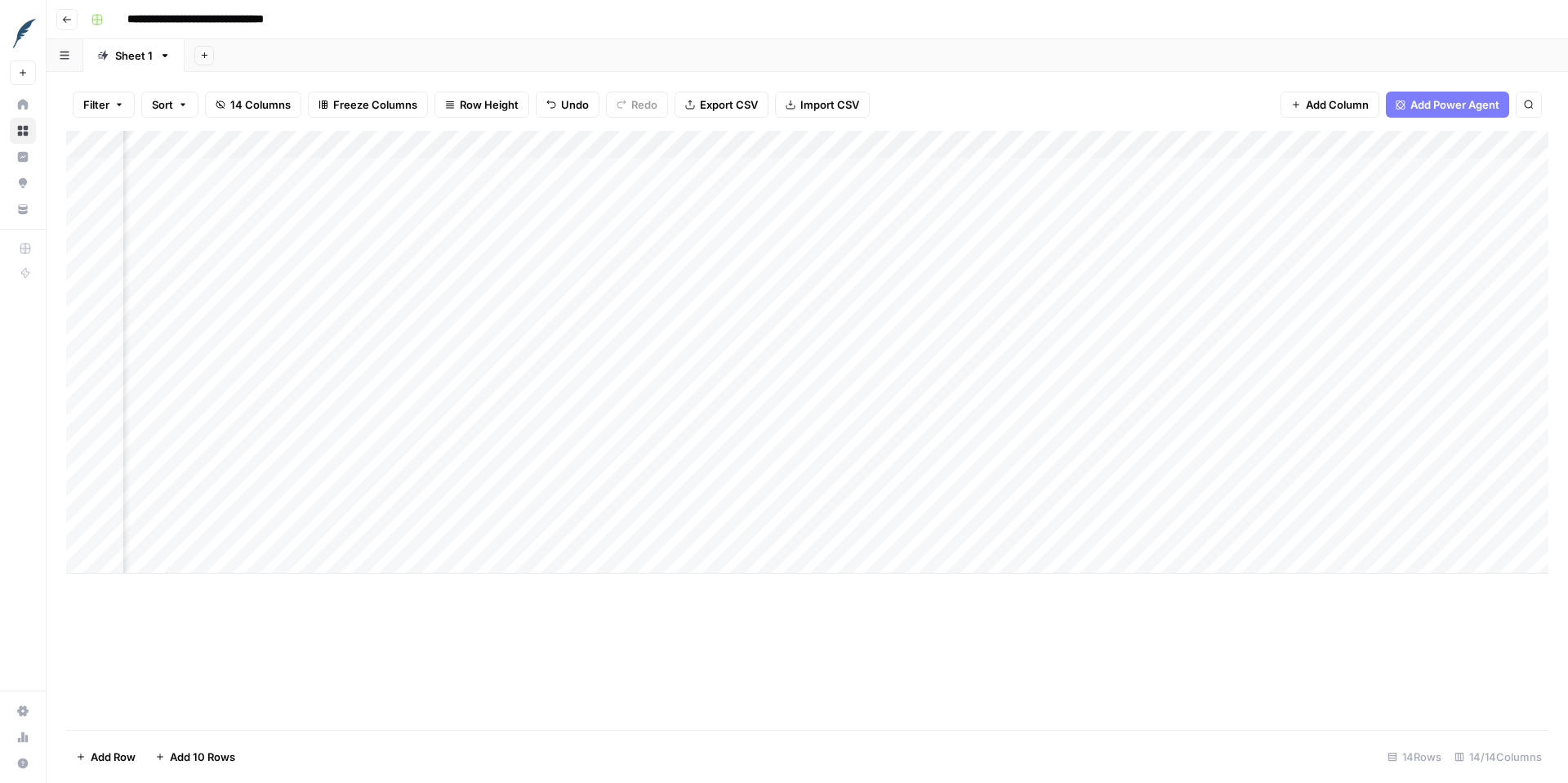
click at [1328, 449] on div "Add Column" at bounding box center [807, 352] width 1483 height 443
drag, startPoint x: 1352, startPoint y: 459, endPoint x: 1350, endPoint y: 513, distance: 54.0
click at [1350, 513] on div "Add Column" at bounding box center [807, 352] width 1483 height 443
click at [1244, 449] on div "Add Column" at bounding box center [807, 352] width 1483 height 443
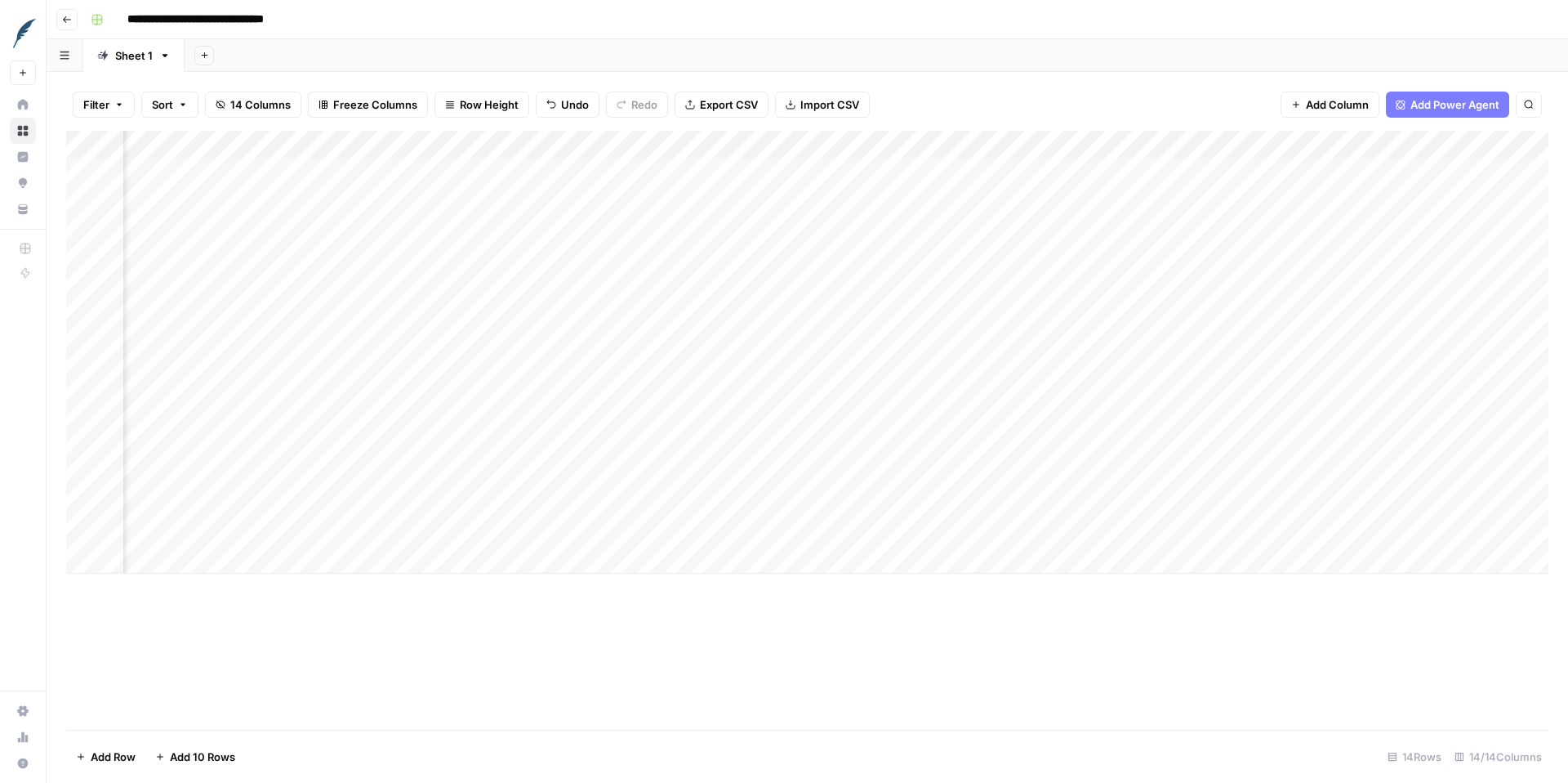
drag, startPoint x: 1343, startPoint y: 460, endPoint x: 1343, endPoint y: 500, distance: 40.0
click at [1343, 500] on div "Add Column" at bounding box center [807, 352] width 1483 height 443
click at [1319, 454] on div "Add Column" at bounding box center [807, 352] width 1483 height 443
drag, startPoint x: 1373, startPoint y: 462, endPoint x: 1372, endPoint y: 503, distance: 41.0
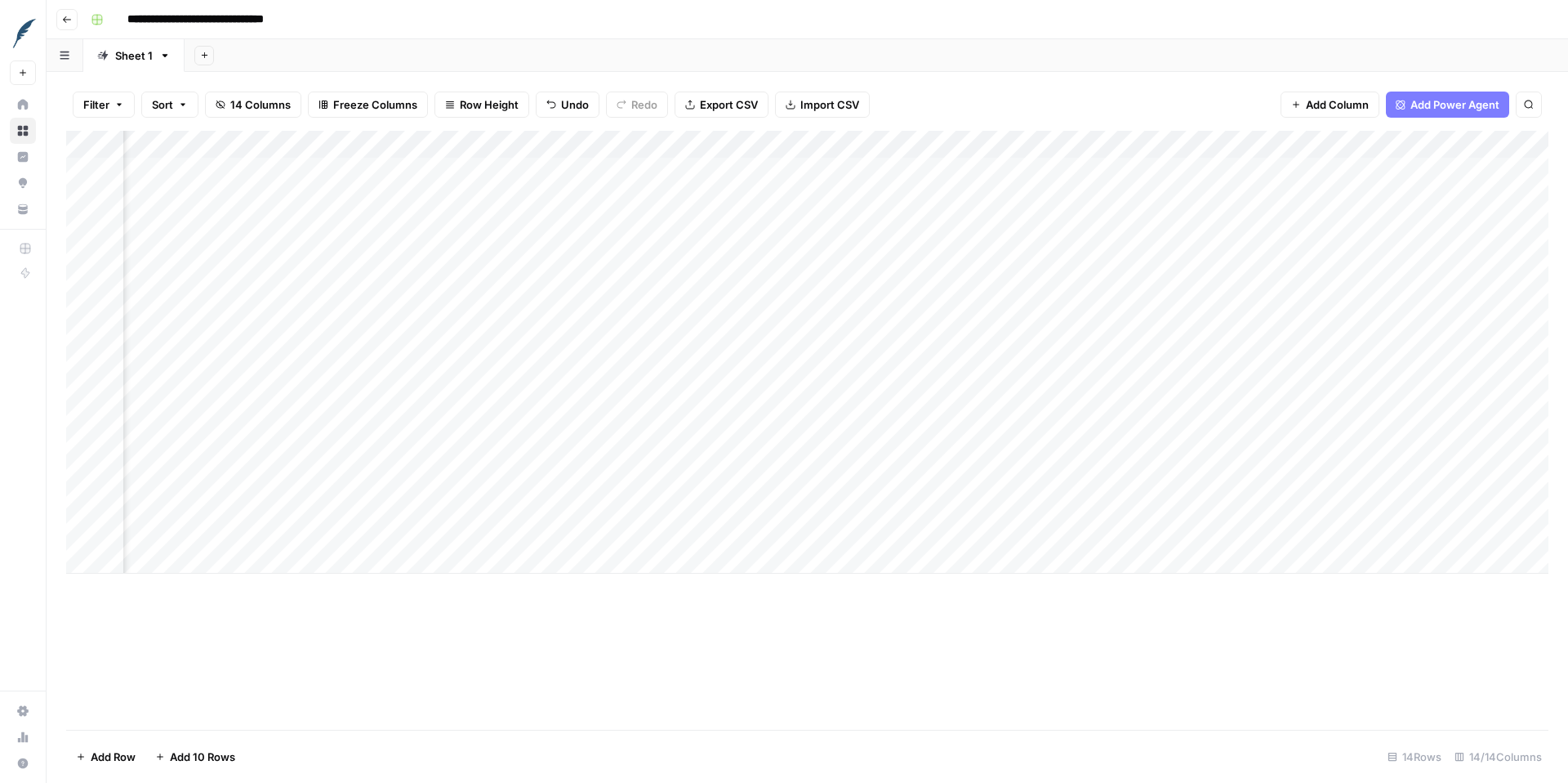
click at [1373, 503] on div "Add Column" at bounding box center [807, 352] width 1483 height 443
click at [1327, 517] on div "Add Column" at bounding box center [807, 352] width 1483 height 443
click at [1310, 579] on div "Add Column" at bounding box center [807, 430] width 1483 height 599
click at [1309, 554] on div "Add Column" at bounding box center [807, 352] width 1483 height 443
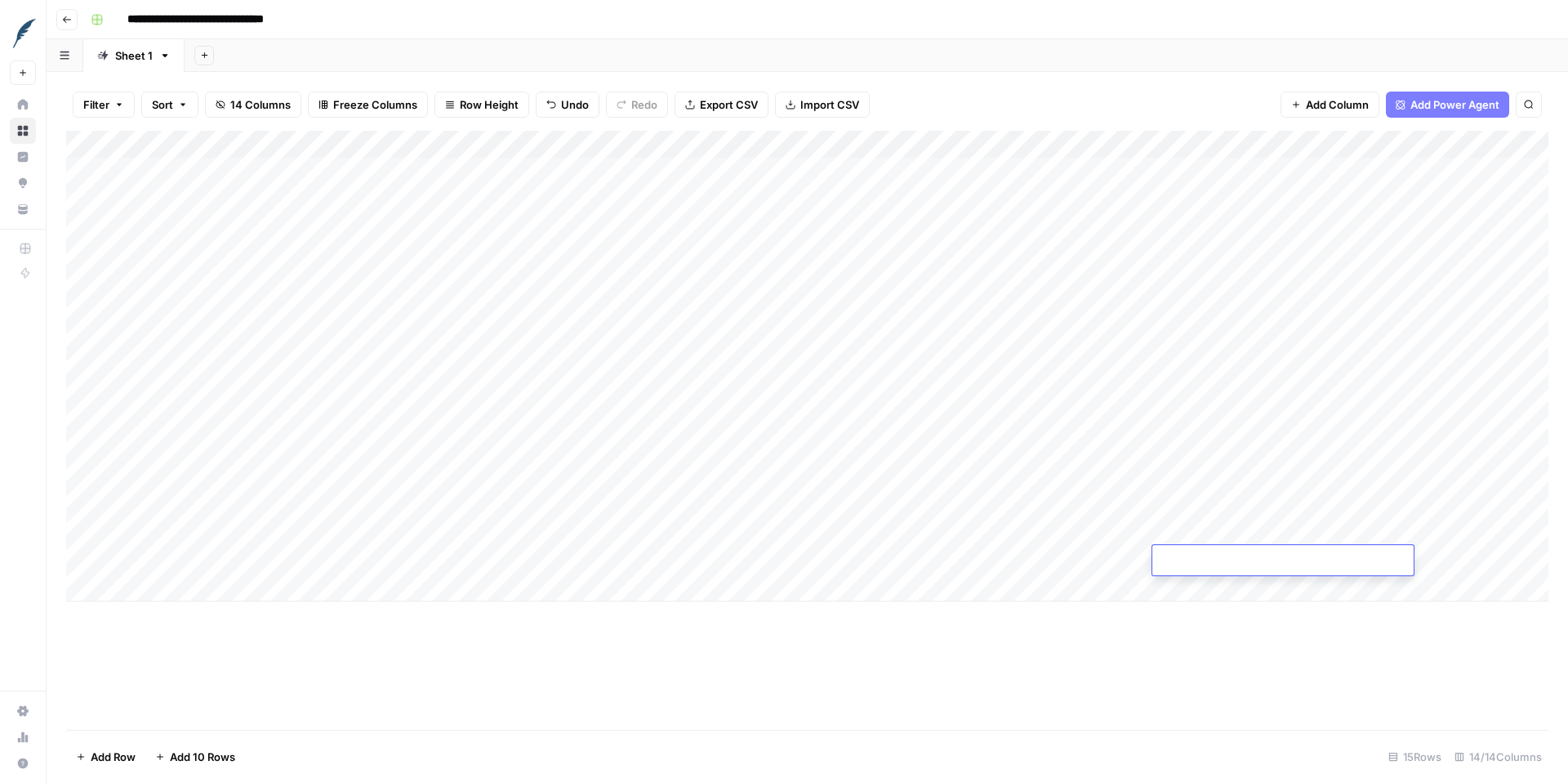
scroll to position [0, 0]
click at [1000, 547] on div "Add Column" at bounding box center [807, 365] width 1483 height 471
click at [1483, 148] on span "Add Column" at bounding box center [1511, 144] width 57 height 15
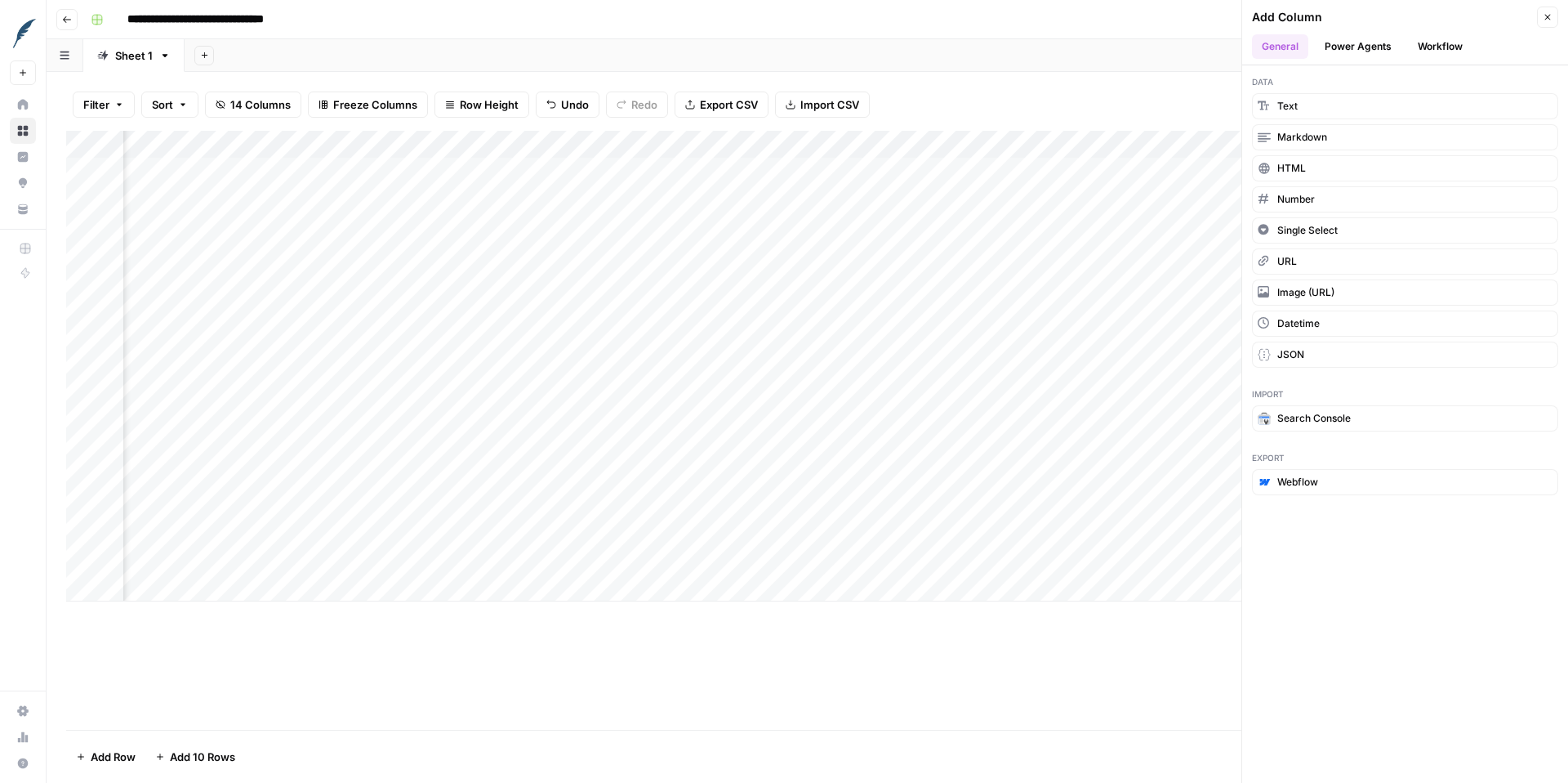
click at [1433, 46] on button "Workflow" at bounding box center [1440, 46] width 65 height 25
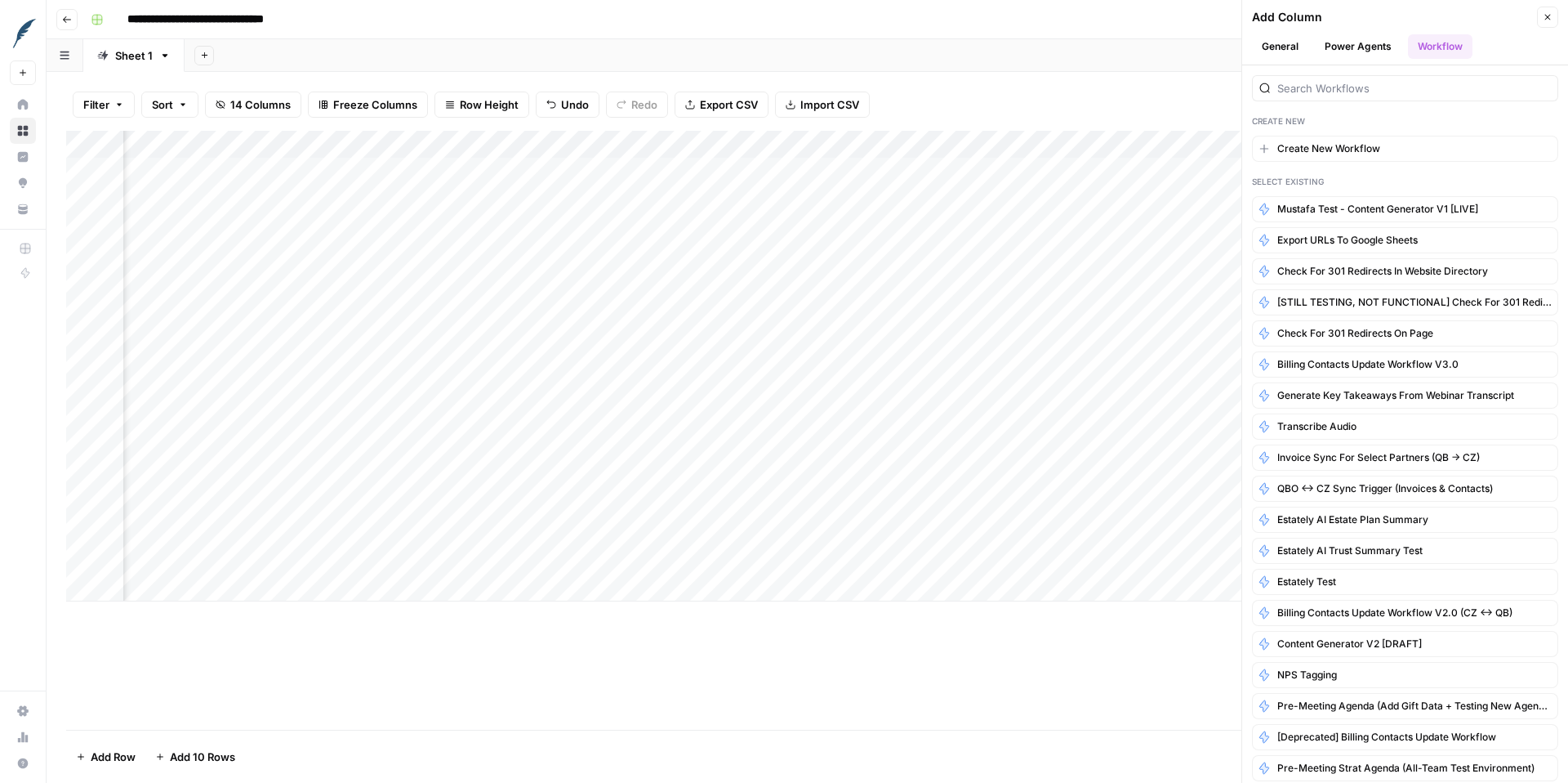
click at [1284, 48] on button "General" at bounding box center [1279, 46] width 56 height 25
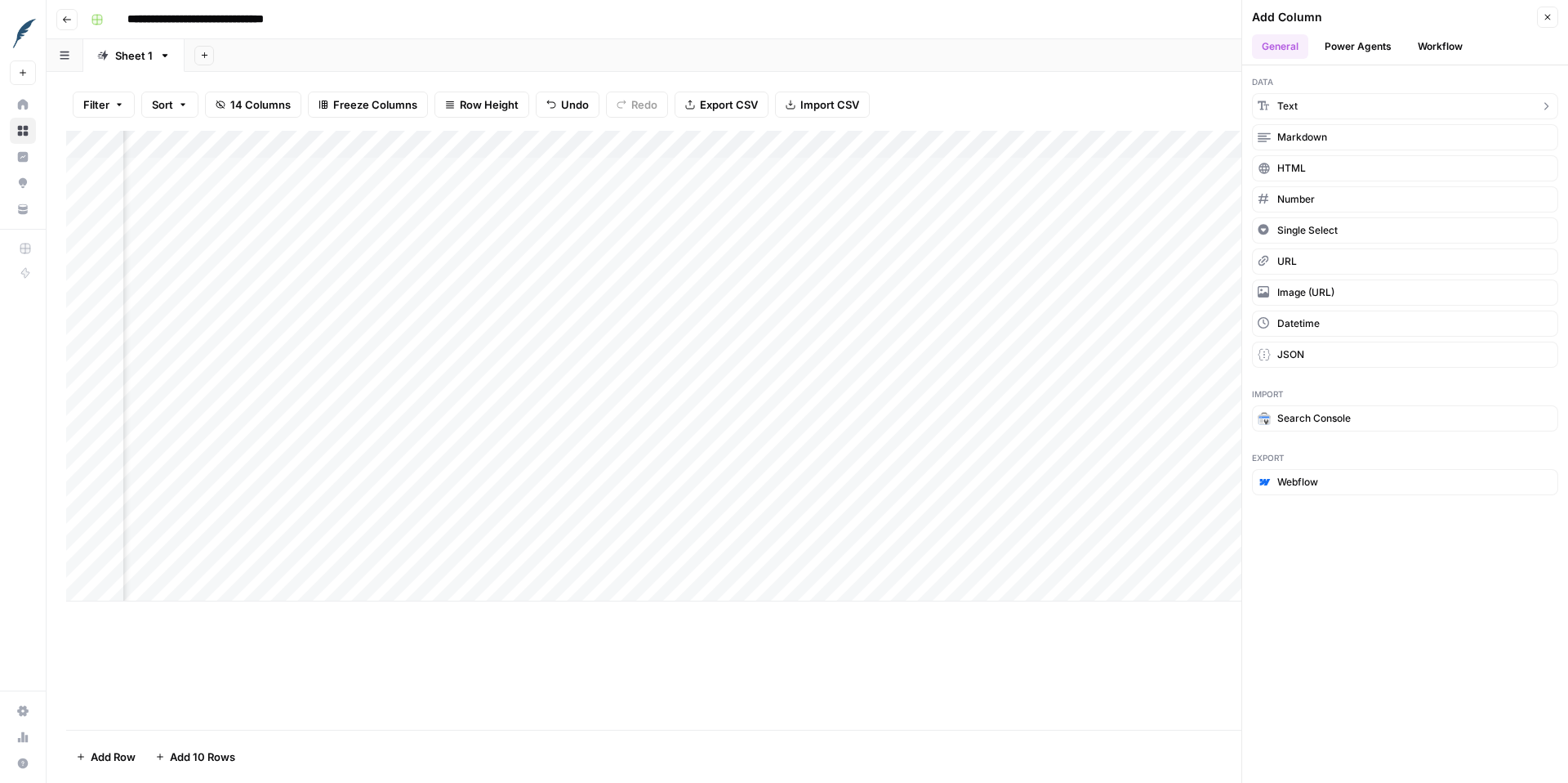
click at [1304, 100] on button "Text" at bounding box center [1405, 106] width 306 height 27
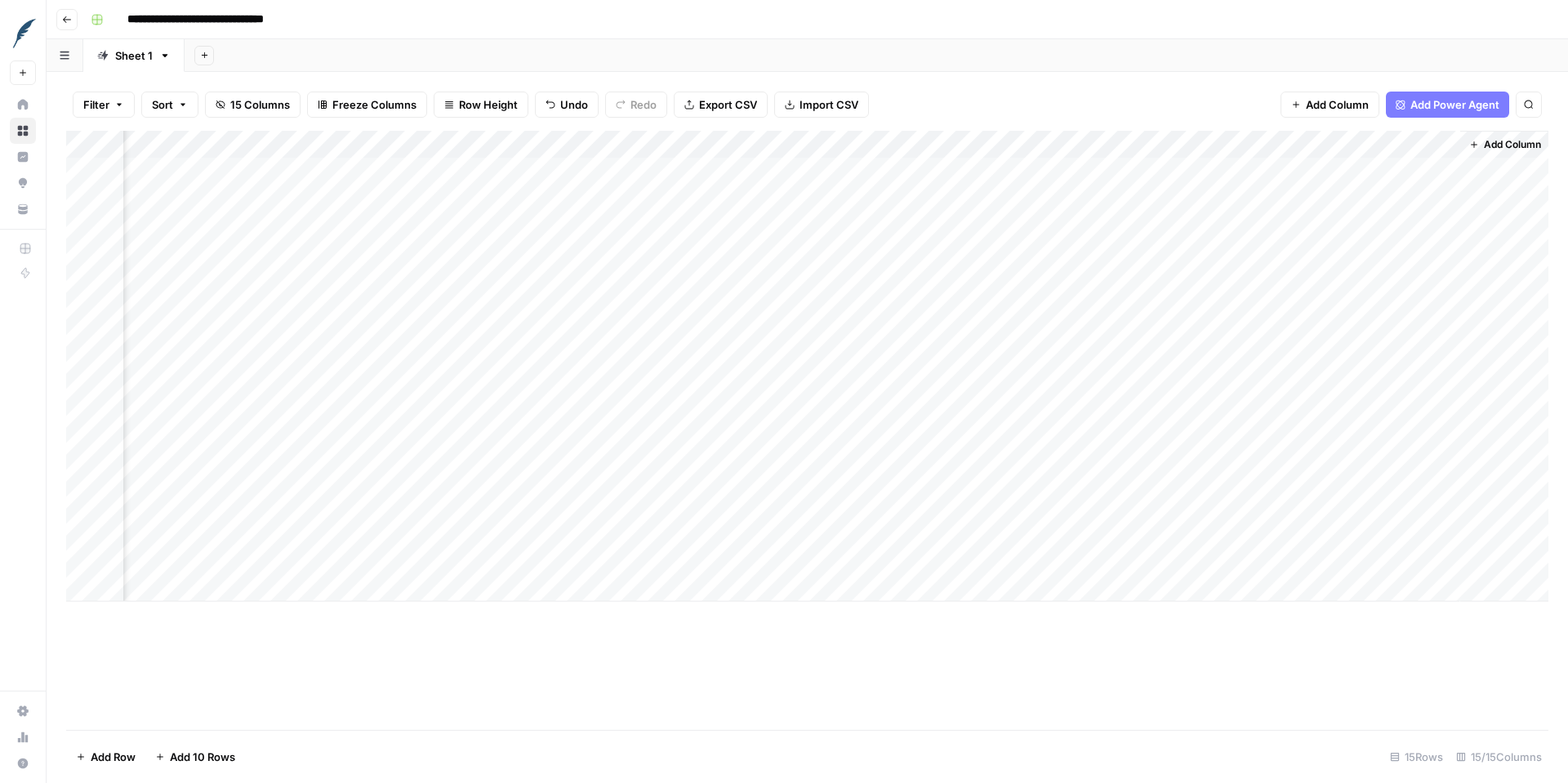
scroll to position [0, 1398]
click at [1289, 137] on div "Add Column" at bounding box center [807, 365] width 1483 height 471
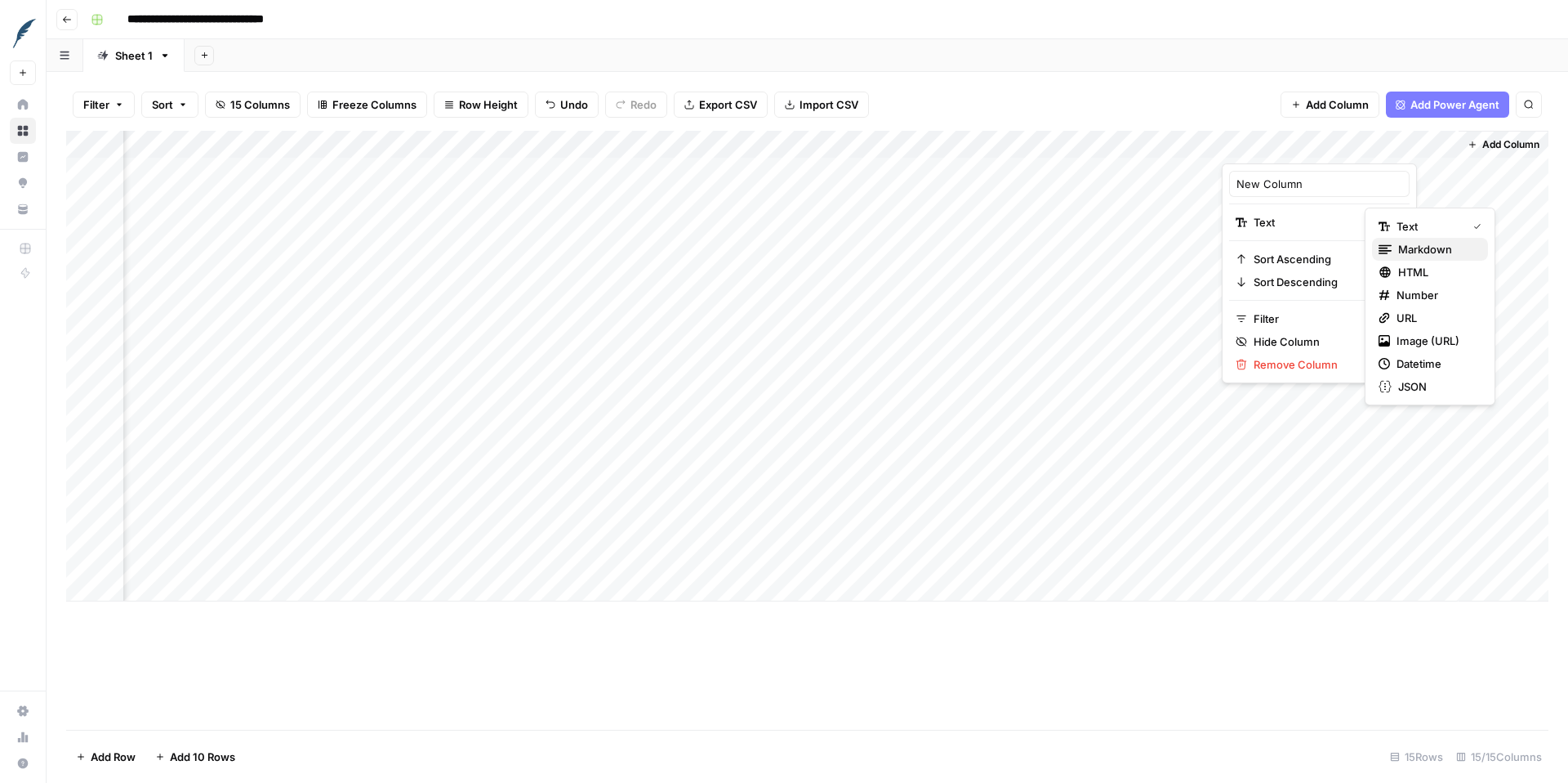
click at [1449, 251] on span "Markdown" at bounding box center [1436, 249] width 77 height 17
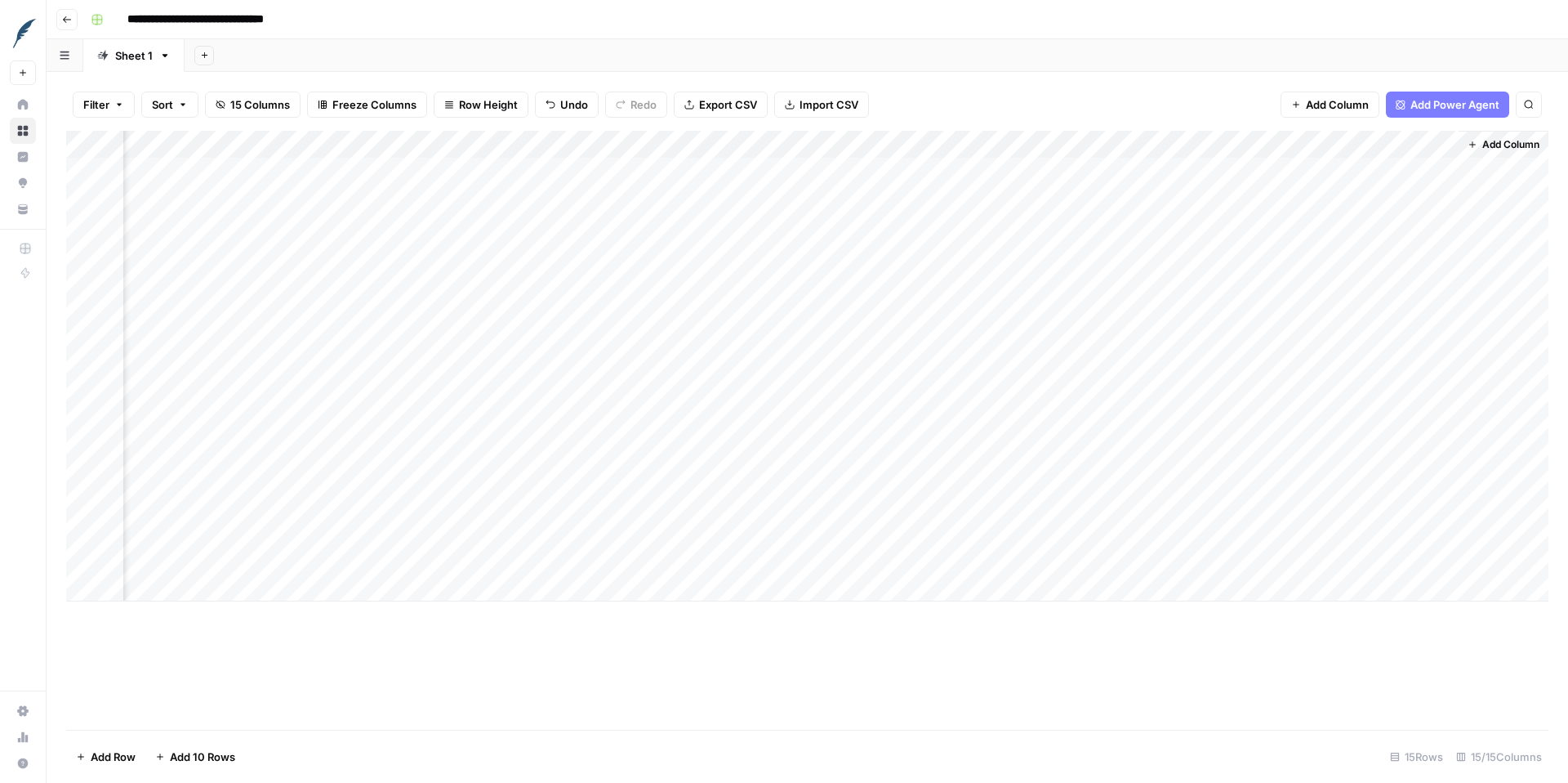
click at [1342, 175] on div "Add Column" at bounding box center [807, 365] width 1483 height 471
click at [1289, 154] on div "Add Column" at bounding box center [807, 365] width 1483 height 471
click at [1289, 183] on input "New Column" at bounding box center [1319, 184] width 166 height 17
click at [1449, 140] on div "Add Column" at bounding box center [807, 365] width 1483 height 471
click at [1279, 258] on span "Filter" at bounding box center [1325, 258] width 143 height 17
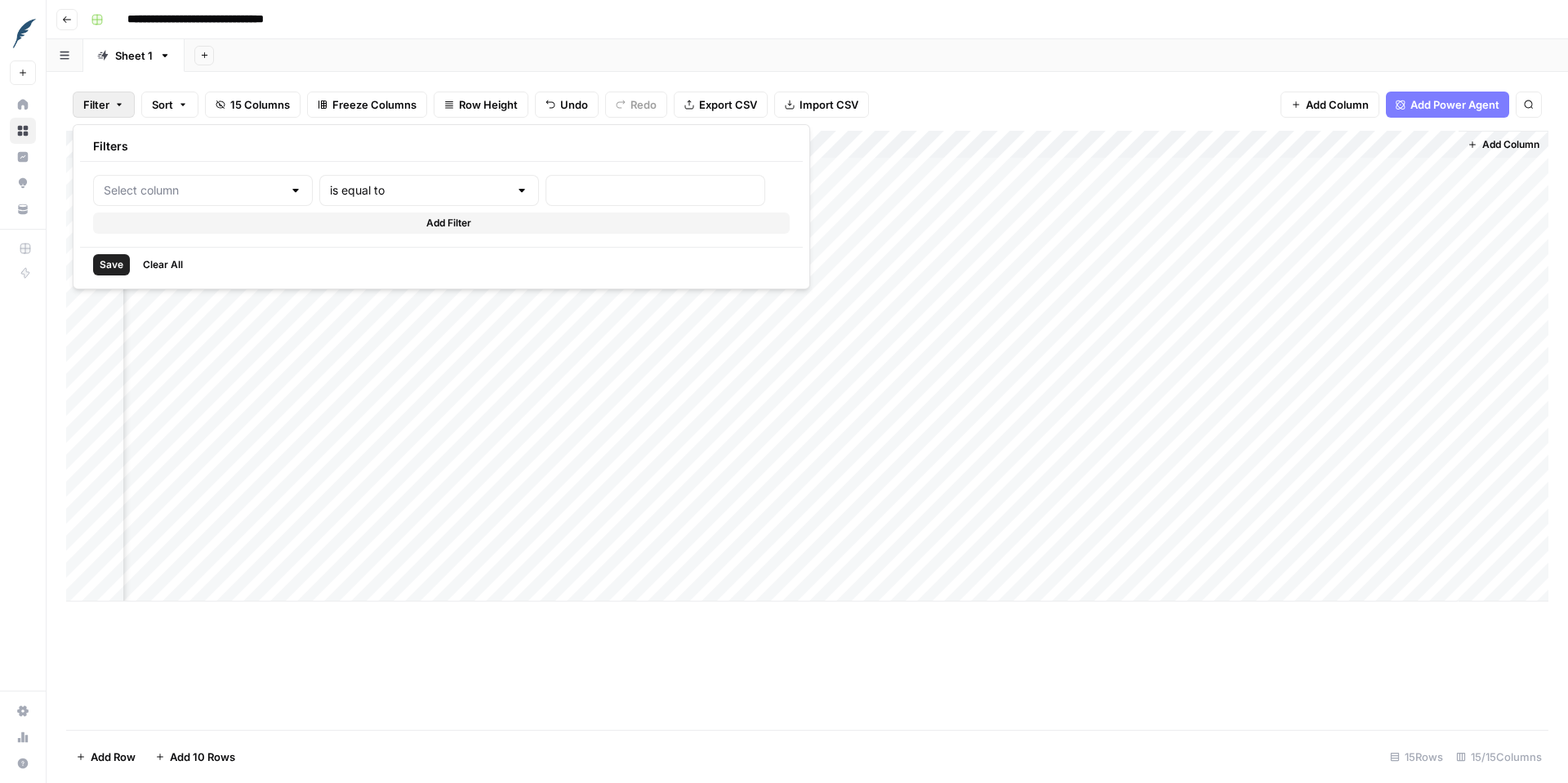
type input "New Column"
click at [833, 192] on icon "button" at bounding box center [838, 191] width 10 height 10
click at [1299, 147] on div "Add Column" at bounding box center [807, 365] width 1483 height 471
click at [1294, 173] on div "New Column" at bounding box center [1320, 184] width 181 height 27
click at [1318, 188] on input "New Column" at bounding box center [1319, 184] width 166 height 17
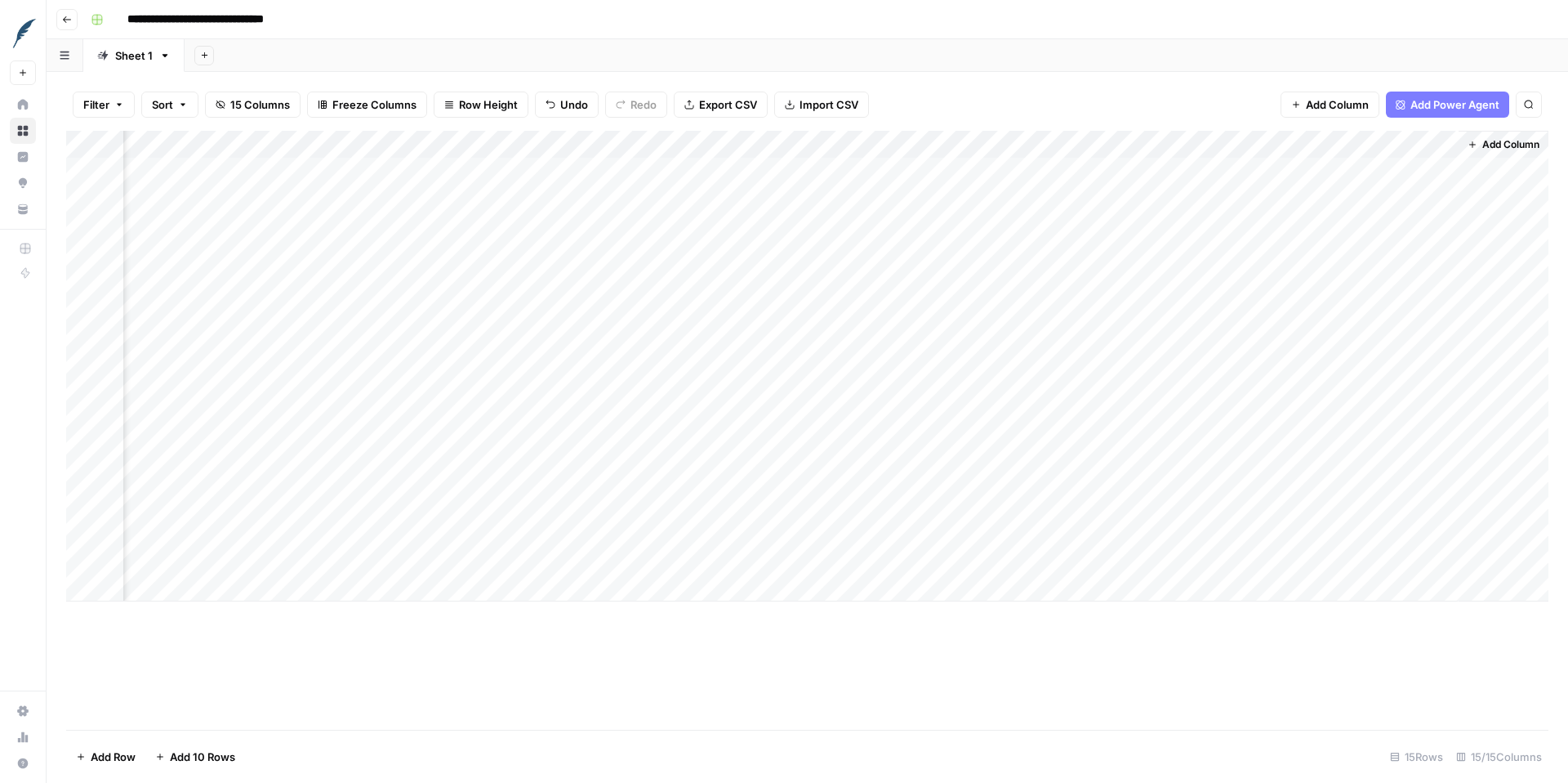
click at [1315, 223] on div "Add Column" at bounding box center [807, 365] width 1483 height 471
click at [1298, 139] on div "Add Column" at bounding box center [807, 365] width 1483 height 471
click at [1295, 223] on span "Markdown" at bounding box center [1317, 222] width 125 height 17
click at [1144, 145] on div "Add Column" at bounding box center [807, 365] width 1483 height 471
click at [1263, 389] on div "Add Column" at bounding box center [807, 365] width 1483 height 471
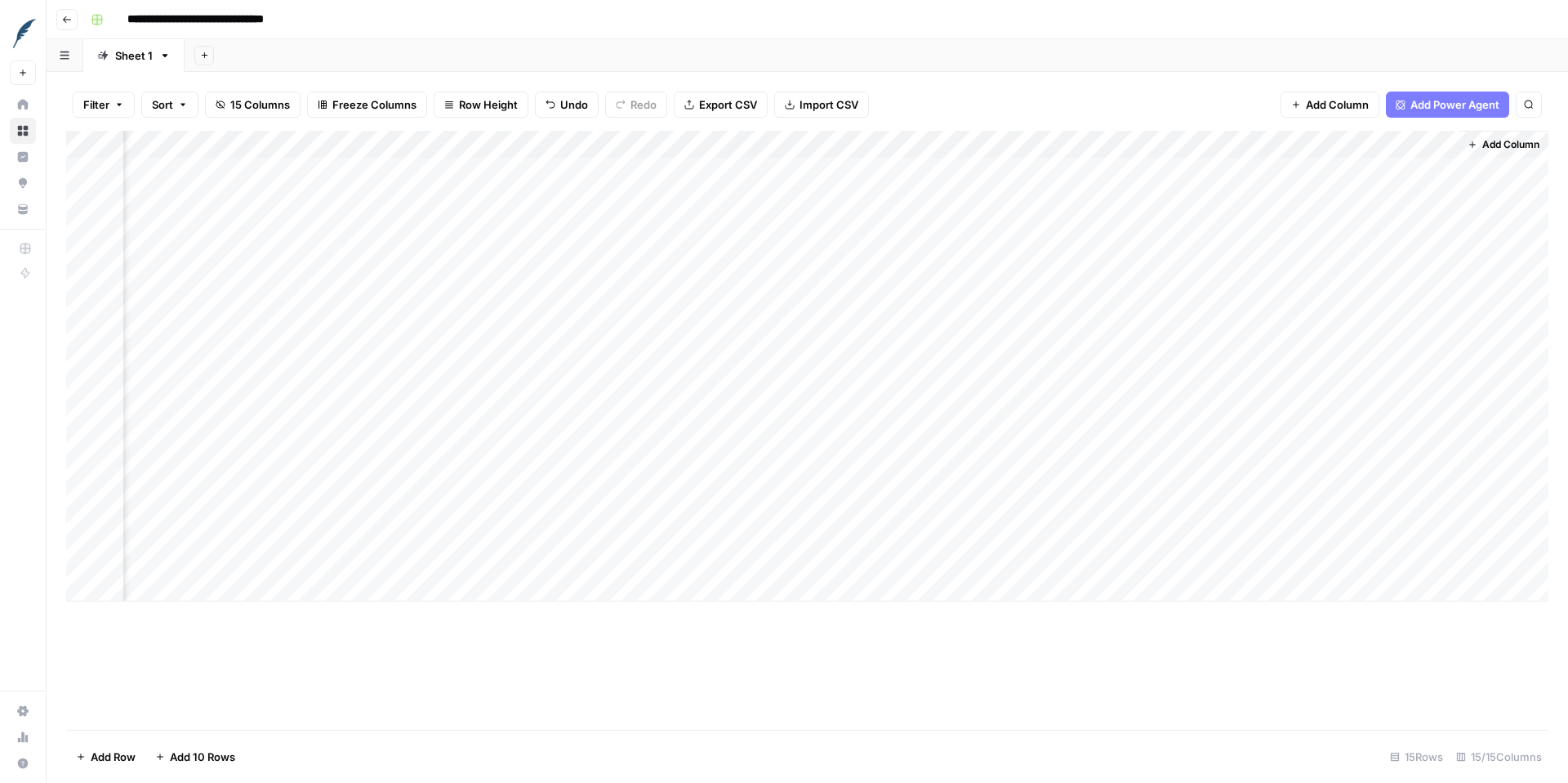
click at [1298, 146] on div "Add Column" at bounding box center [807, 365] width 1483 height 471
click at [1297, 187] on input "New Column" at bounding box center [1319, 184] width 166 height 17
click at [1306, 224] on div "Add Column" at bounding box center [807, 365] width 1483 height 471
click at [1304, 131] on div "Add Column" at bounding box center [807, 365] width 1483 height 471
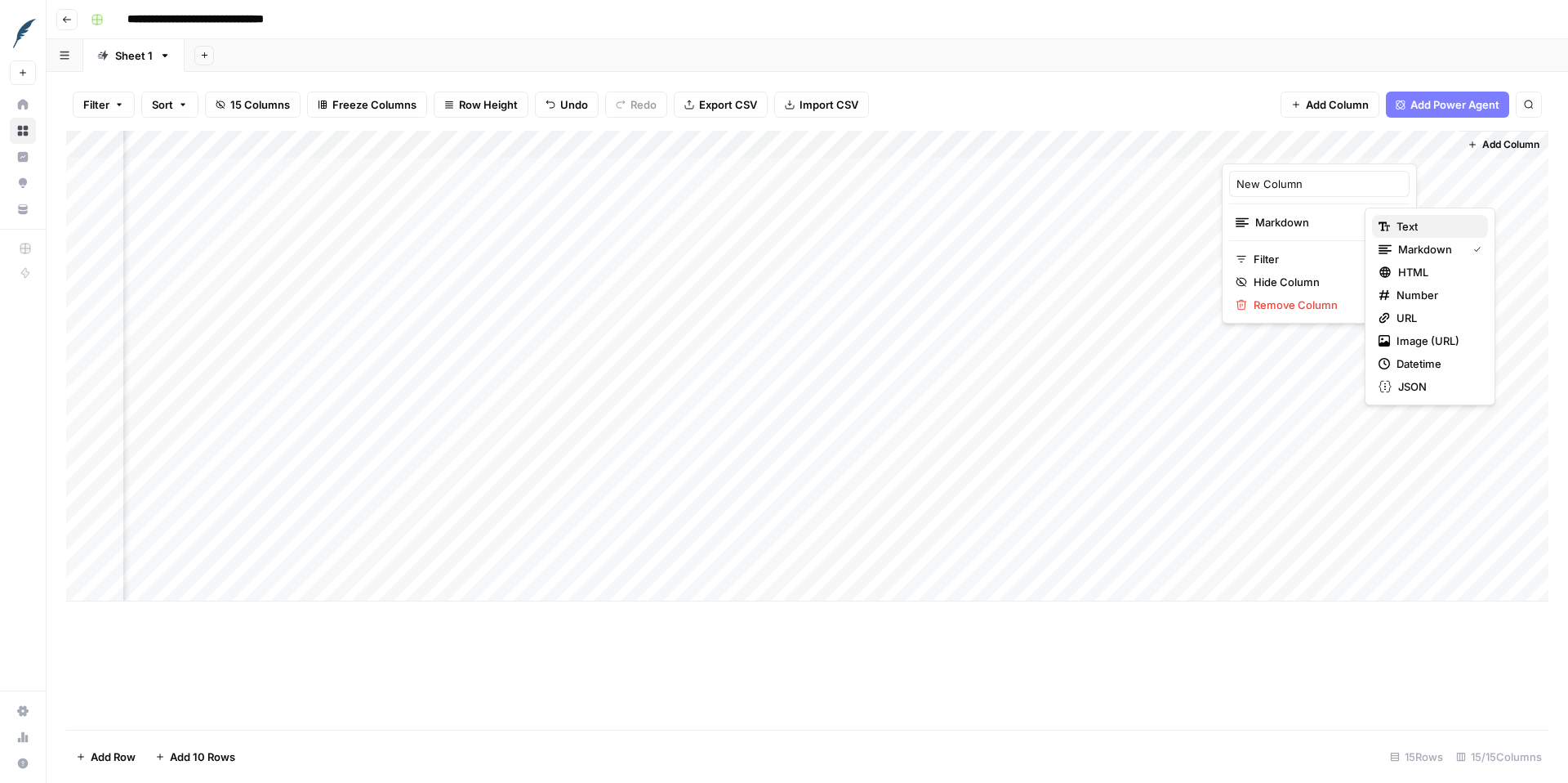
click at [1422, 226] on span "Text" at bounding box center [1435, 226] width 79 height 17
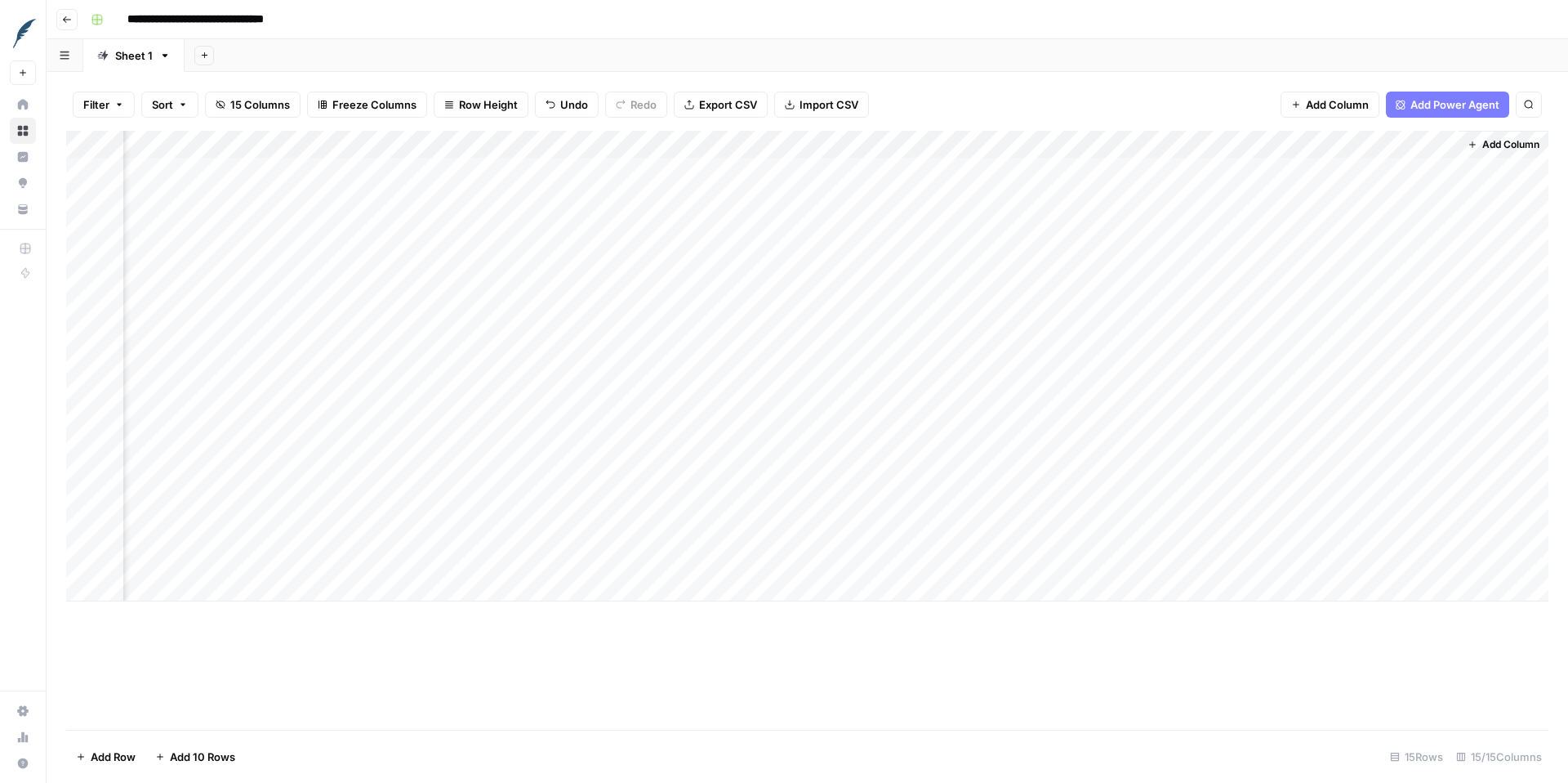
click at [1279, 131] on div "Add Column" at bounding box center [807, 365] width 1483 height 471
click at [1427, 248] on div "Add Column" at bounding box center [807, 365] width 1483 height 471
click at [1316, 148] on div "Add Column" at bounding box center [807, 365] width 1483 height 471
click at [1306, 185] on input "New Column" at bounding box center [1319, 184] width 166 height 17
click at [1306, 184] on input "New Column" at bounding box center [1319, 184] width 166 height 17
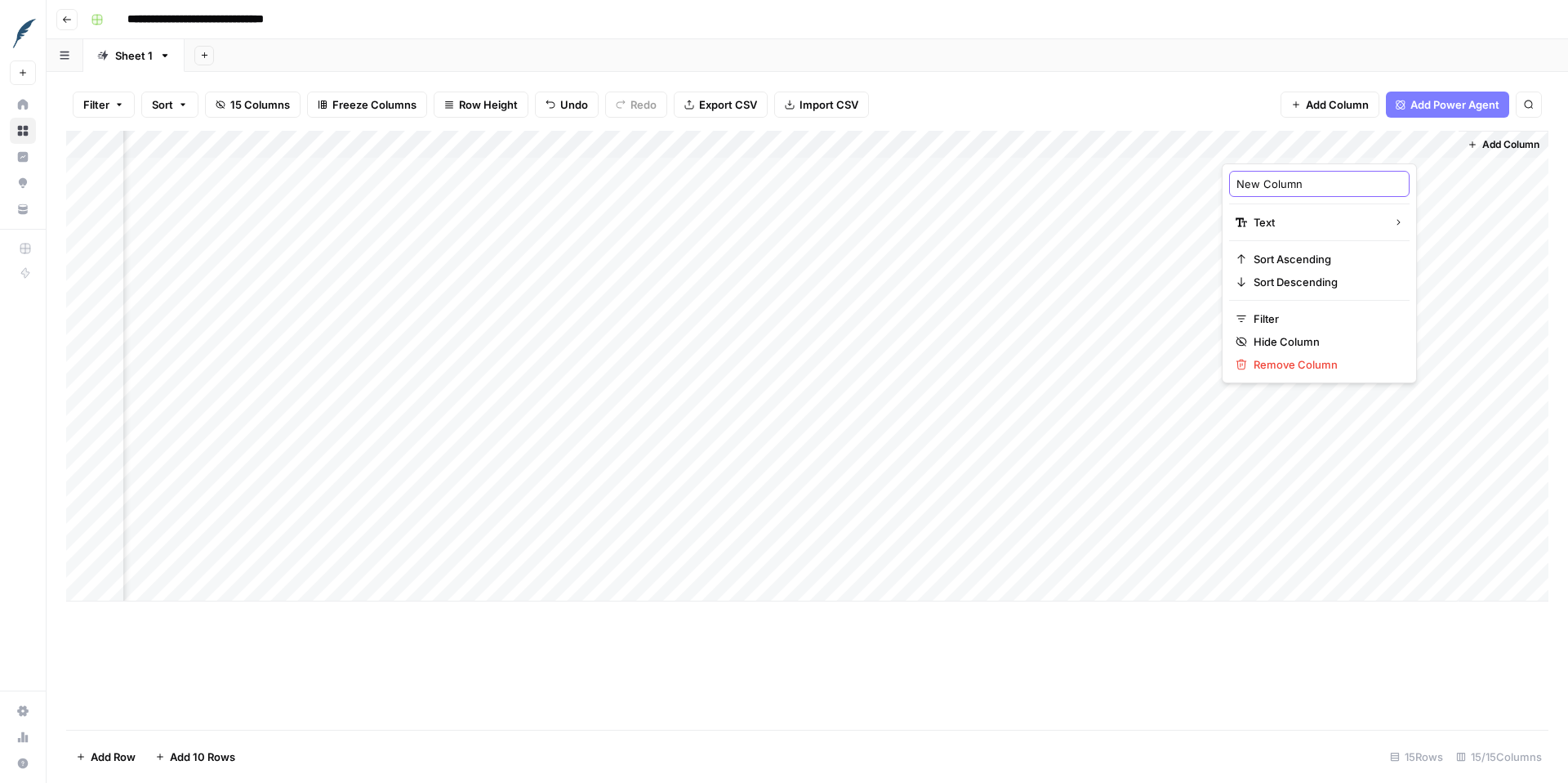
click at [1306, 184] on input "New Column" at bounding box center [1319, 184] width 166 height 17
type input "Account Name"
click at [1333, 531] on div "Add Column" at bounding box center [807, 365] width 1483 height 471
click at [1296, 425] on div "Add Column" at bounding box center [807, 365] width 1483 height 471
click at [1301, 177] on div "Add Column" at bounding box center [807, 365] width 1483 height 471
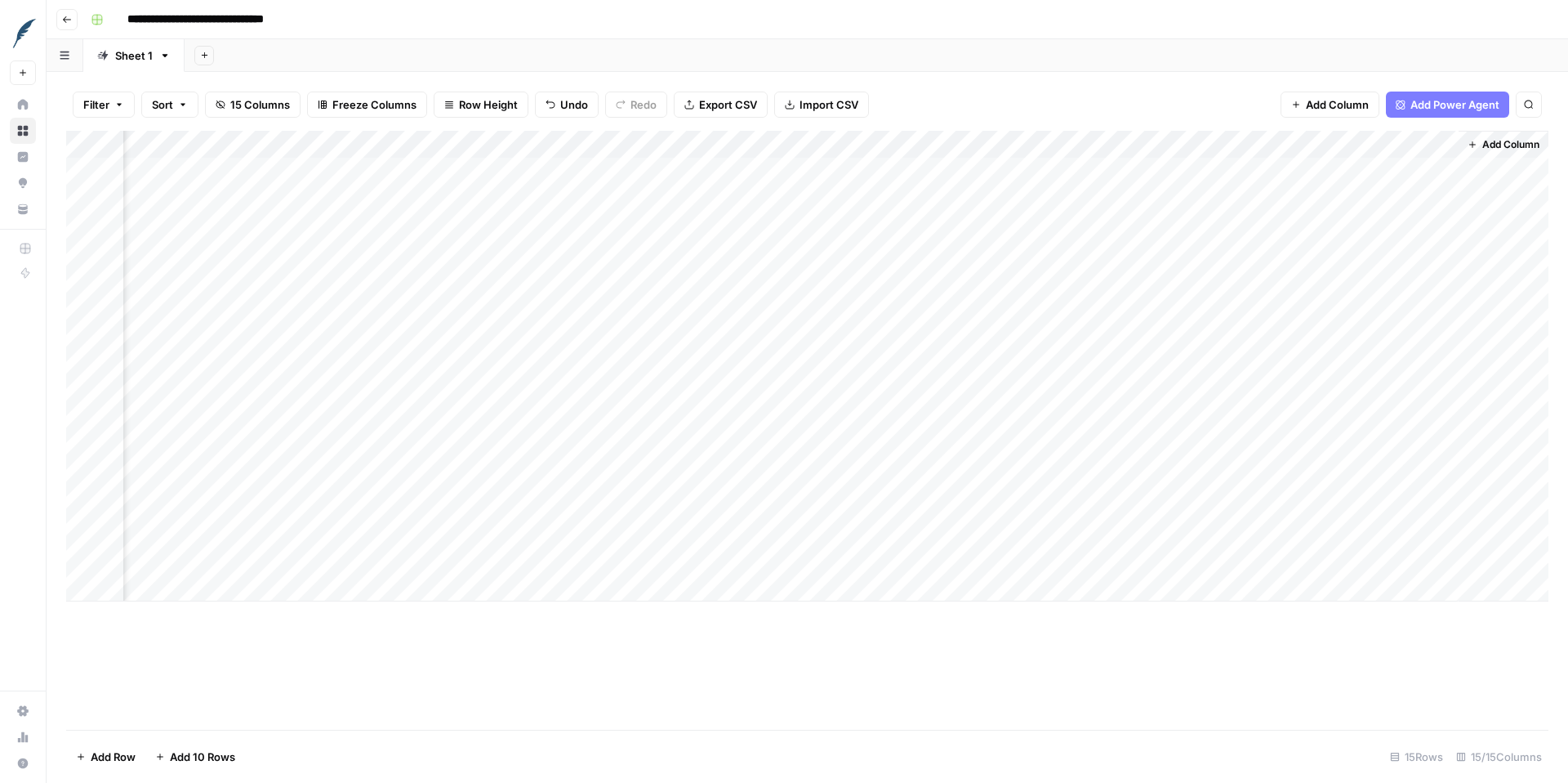
click at [1271, 148] on div "Add Column" at bounding box center [807, 365] width 1483 height 471
click at [1165, 147] on div "Add Column" at bounding box center [807, 365] width 1483 height 471
click at [1211, 150] on div at bounding box center [1149, 146] width 148 height 32
click at [1329, 252] on div "Add Column" at bounding box center [807, 365] width 1483 height 471
click at [1340, 108] on span "Add Column" at bounding box center [1337, 104] width 63 height 17
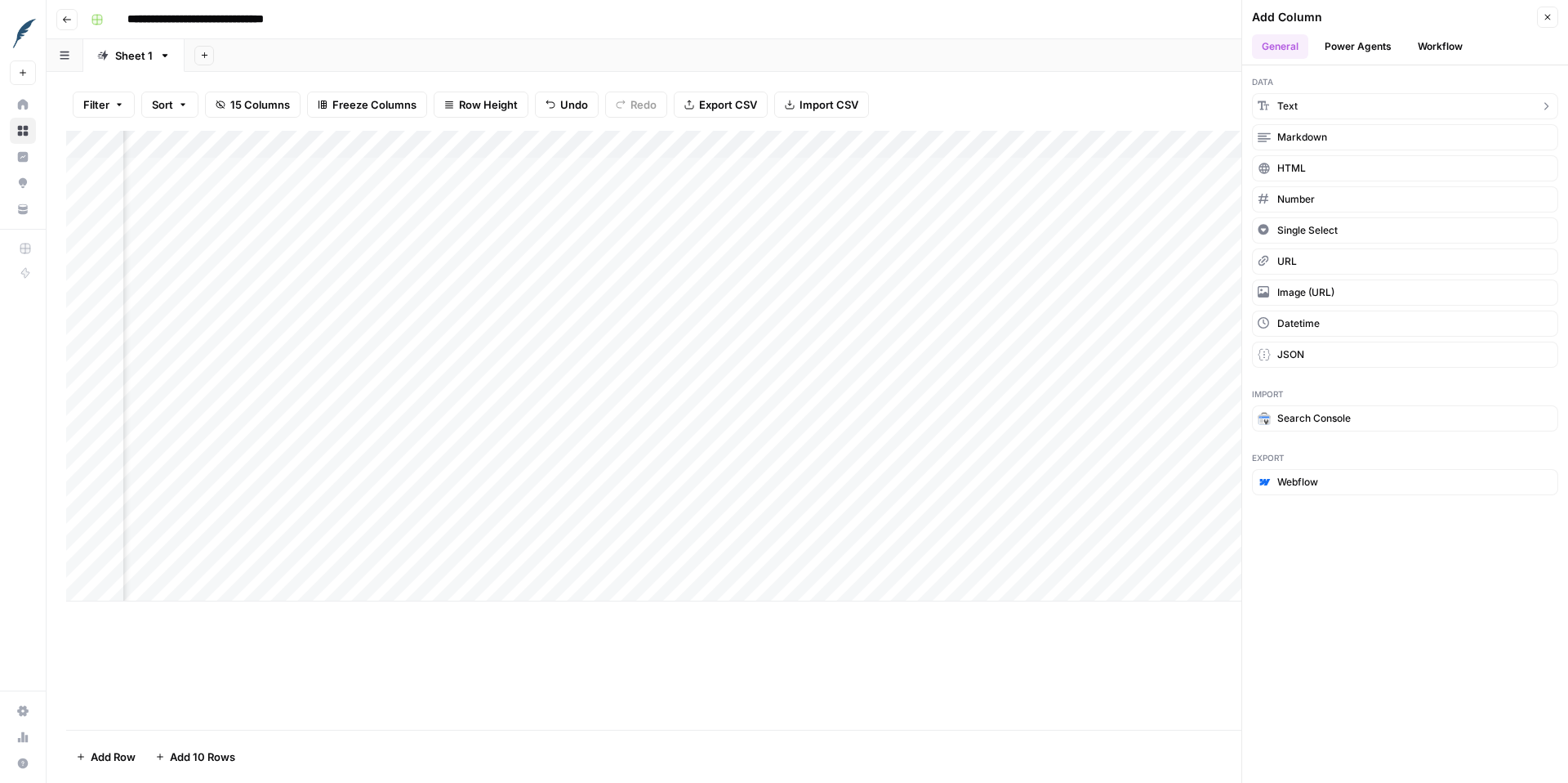
click at [1374, 107] on button "Text" at bounding box center [1405, 106] width 306 height 27
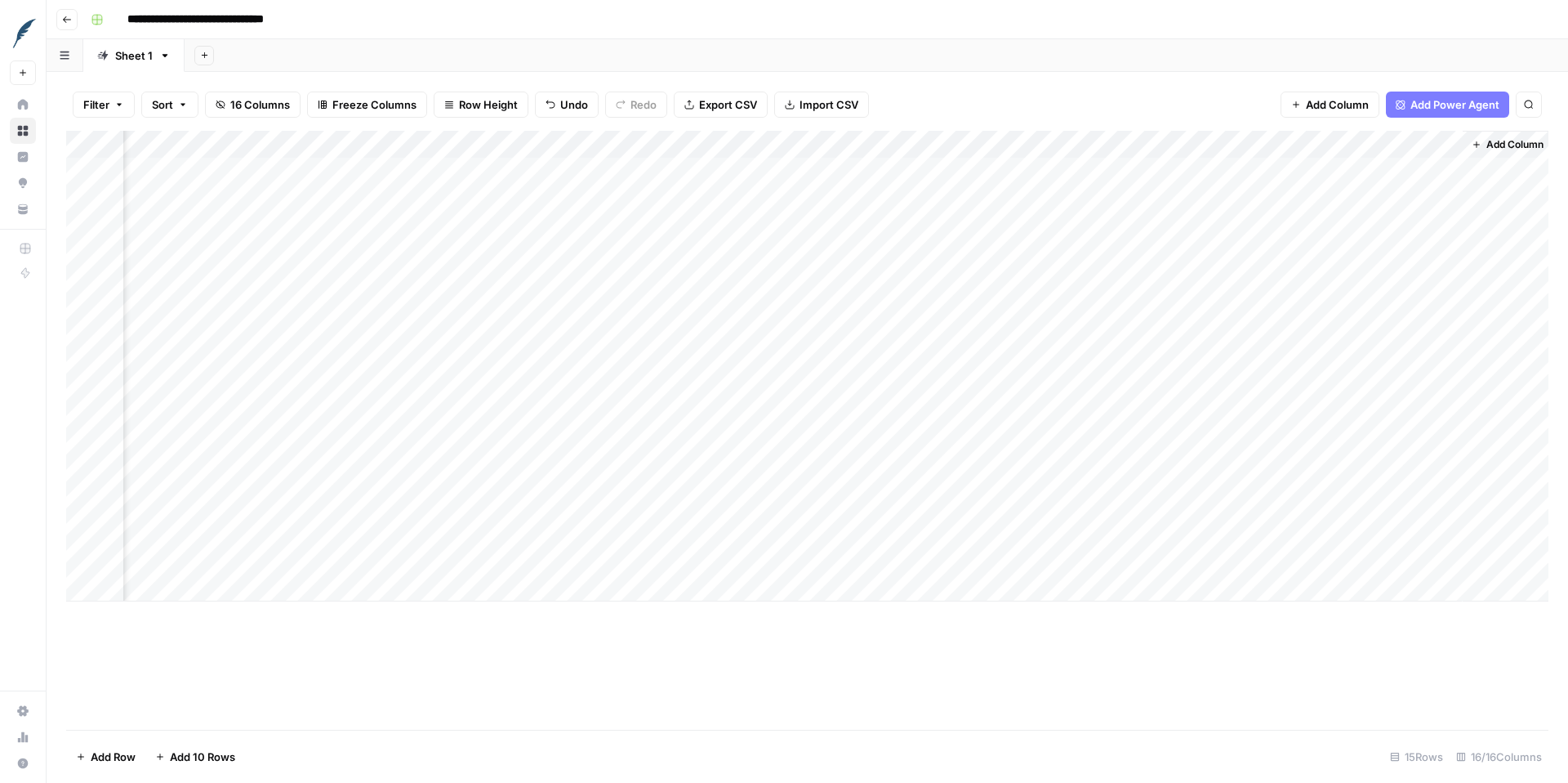
scroll to position [0, 1634]
click at [1360, 142] on div "Add Column" at bounding box center [807, 365] width 1483 height 471
click at [1291, 366] on span "Remove Column" at bounding box center [1325, 364] width 143 height 17
click at [730, 166] on span "Delete" at bounding box center [726, 169] width 35 height 17
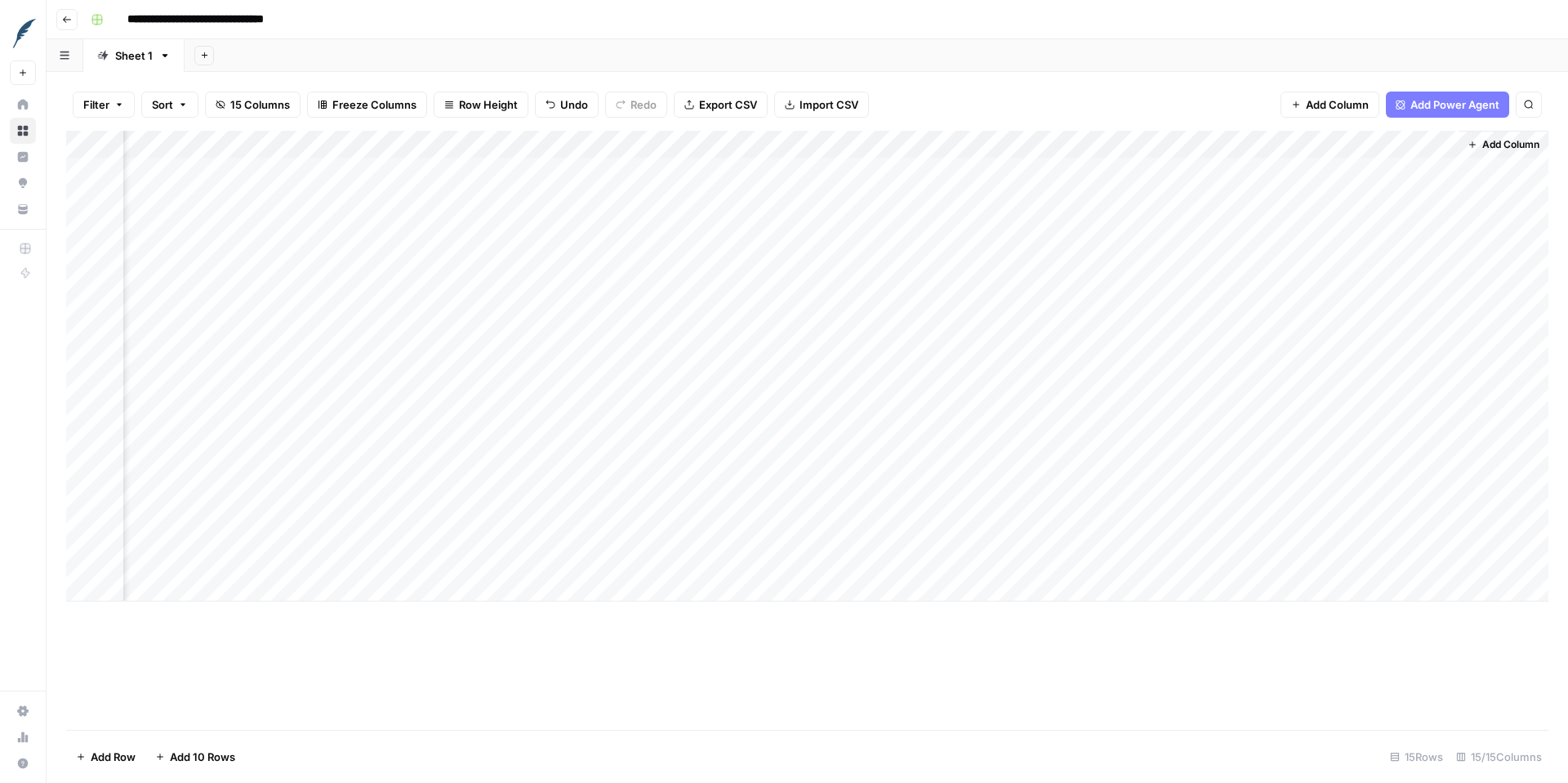
click at [1319, 362] on div "Add Column" at bounding box center [807, 365] width 1483 height 471
click at [1235, 138] on div "Add Column" at bounding box center [807, 365] width 1483 height 471
click at [1286, 449] on div "Add Column" at bounding box center [807, 365] width 1483 height 471
click at [206, 535] on div "Add Column" at bounding box center [807, 365] width 1483 height 471
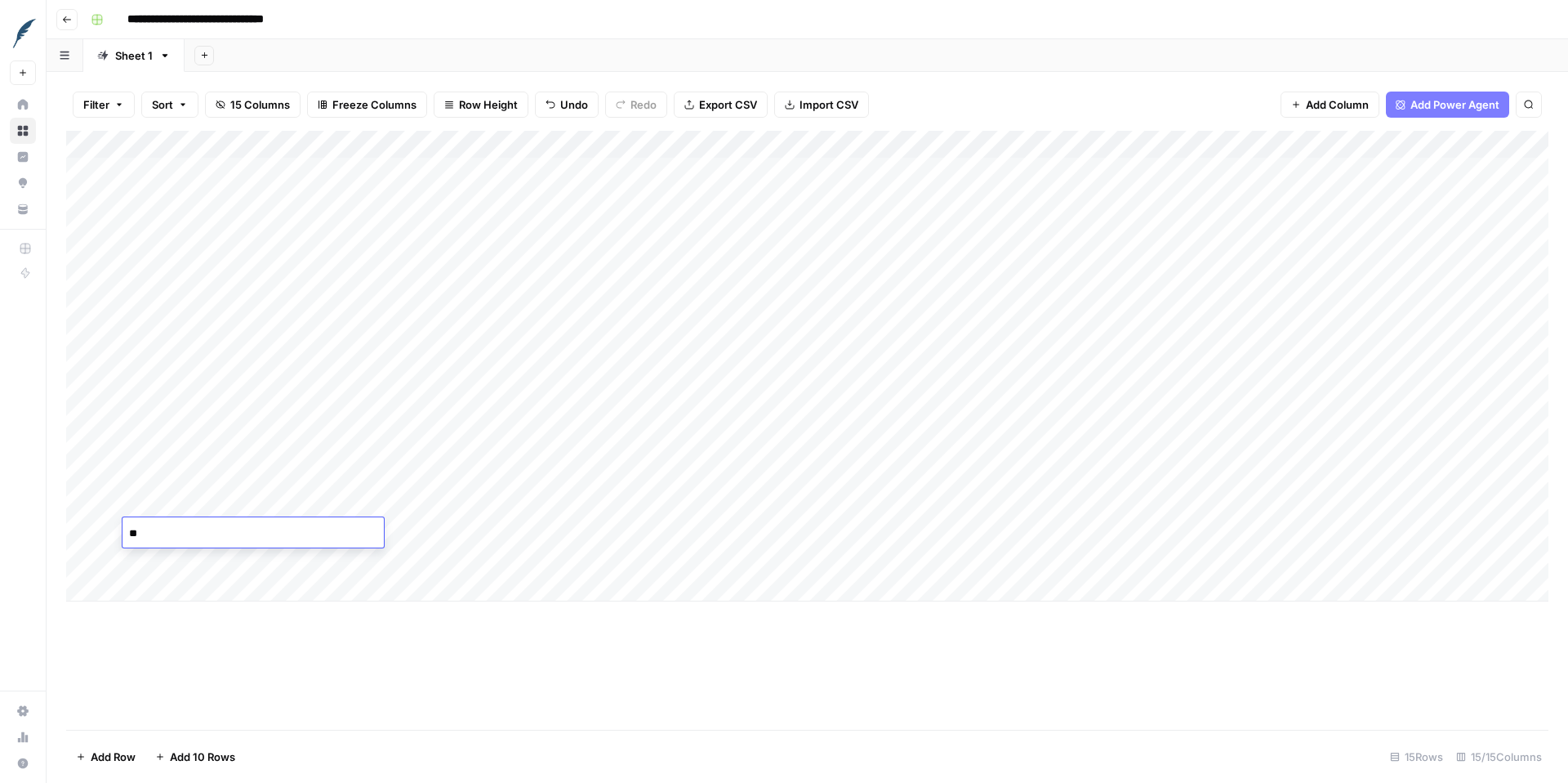
type textarea "***"
type textarea "****"
click at [280, 586] on div "Add Column" at bounding box center [807, 365] width 1483 height 471
type textarea "***"
click at [315, 610] on div "Add Column" at bounding box center [807, 379] width 1483 height 498
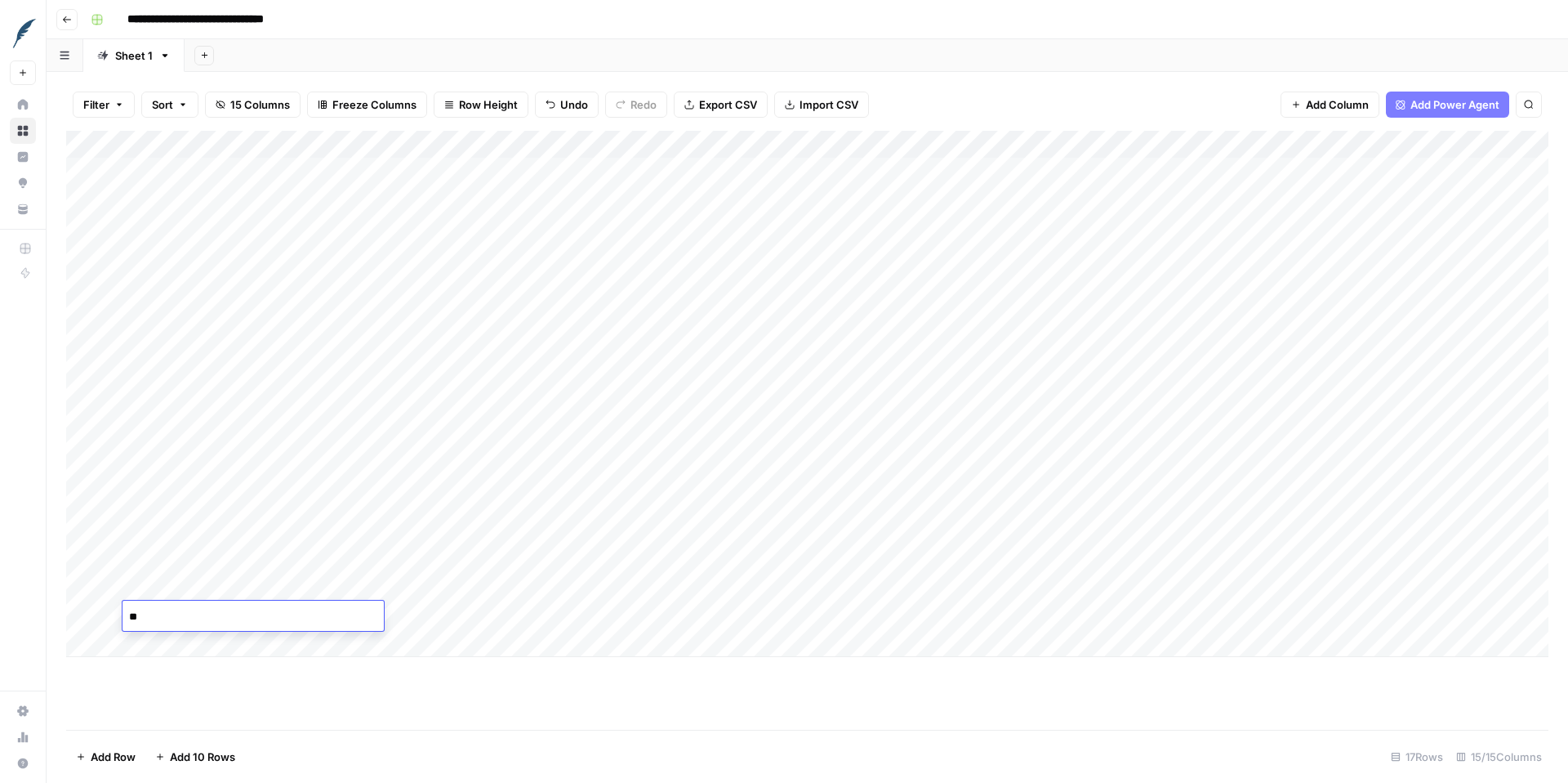
type textarea "***"
click at [200, 634] on div "Add Column" at bounding box center [807, 394] width 1483 height 527
type textarea "****"
